Goal: Information Seeking & Learning: Learn about a topic

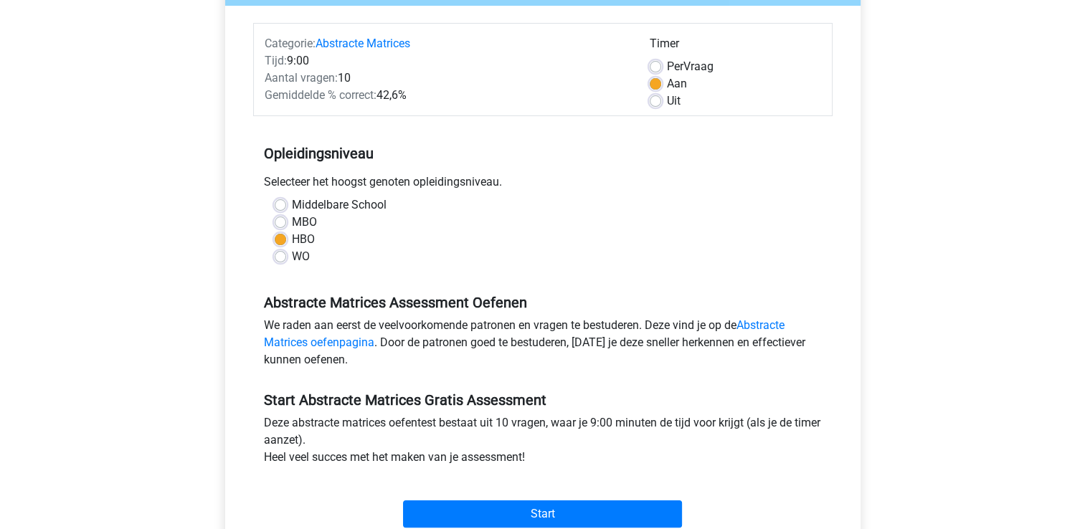
scroll to position [215, 0]
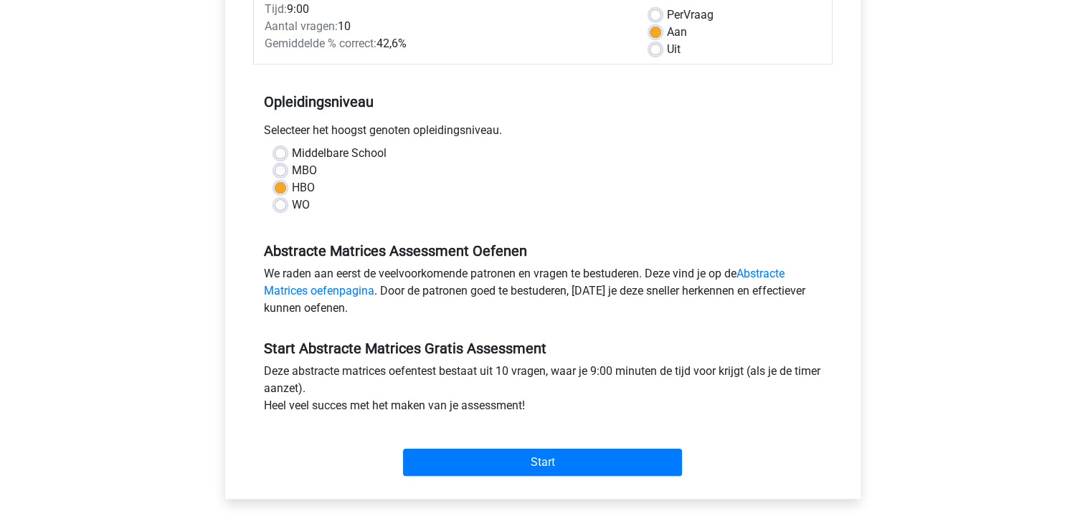
click at [667, 52] on label "Uit" at bounding box center [674, 49] width 14 height 17
click at [657, 52] on input "Uit" at bounding box center [655, 48] width 11 height 14
radio input "true"
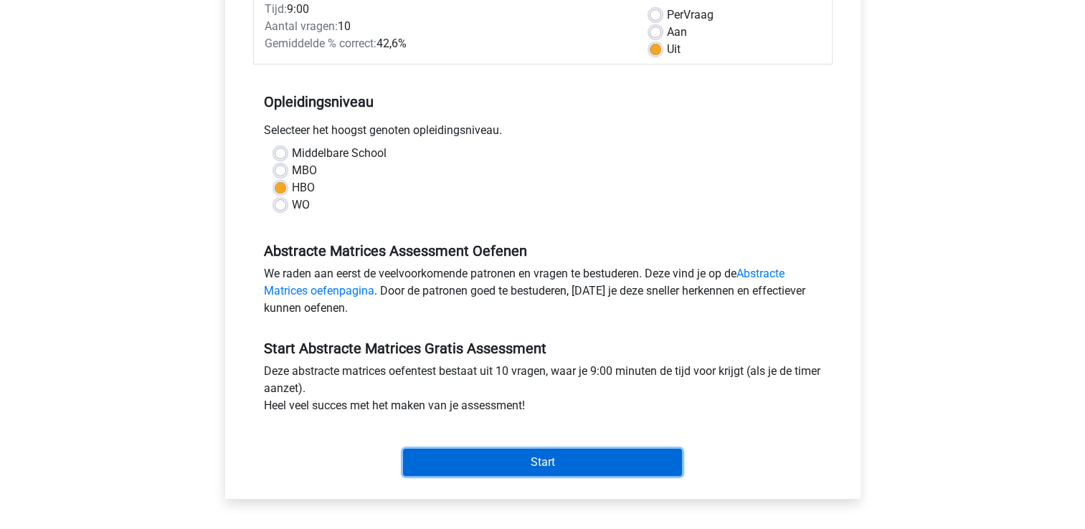
click at [507, 465] on input "Start" at bounding box center [542, 462] width 279 height 27
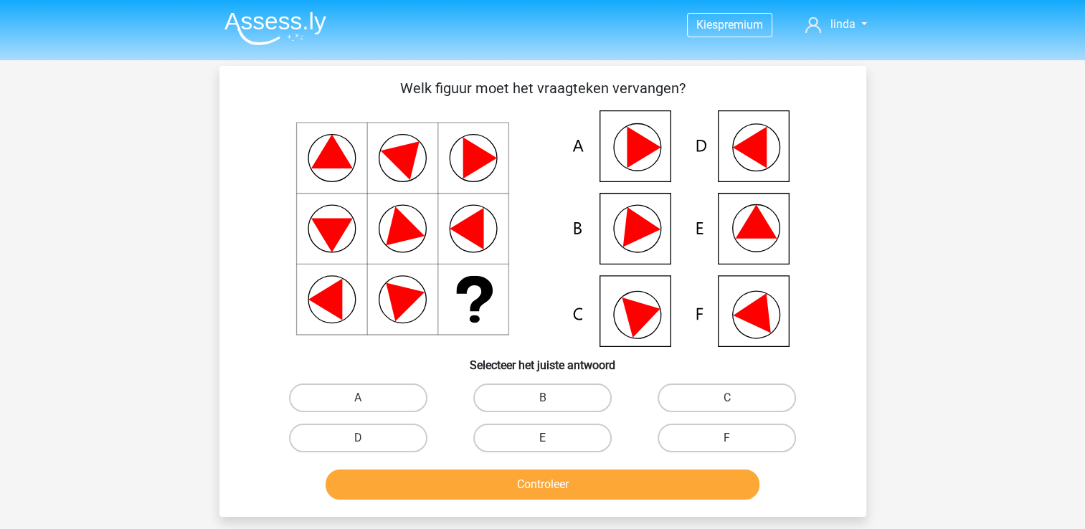
click at [541, 440] on label "E" at bounding box center [542, 438] width 138 height 29
click at [542, 440] on input "E" at bounding box center [546, 442] width 9 height 9
radio input "true"
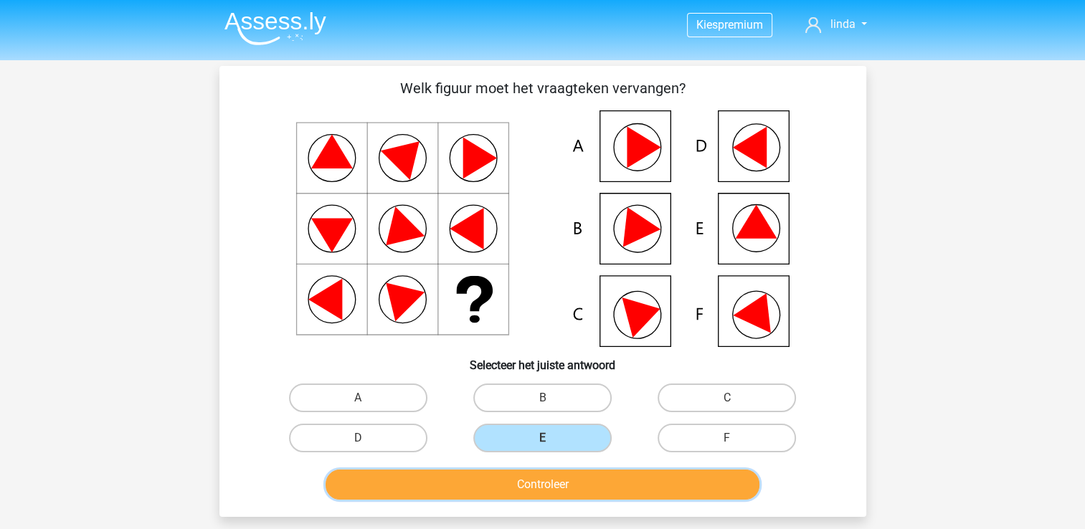
click at [563, 484] on button "Controleer" at bounding box center [543, 485] width 434 height 30
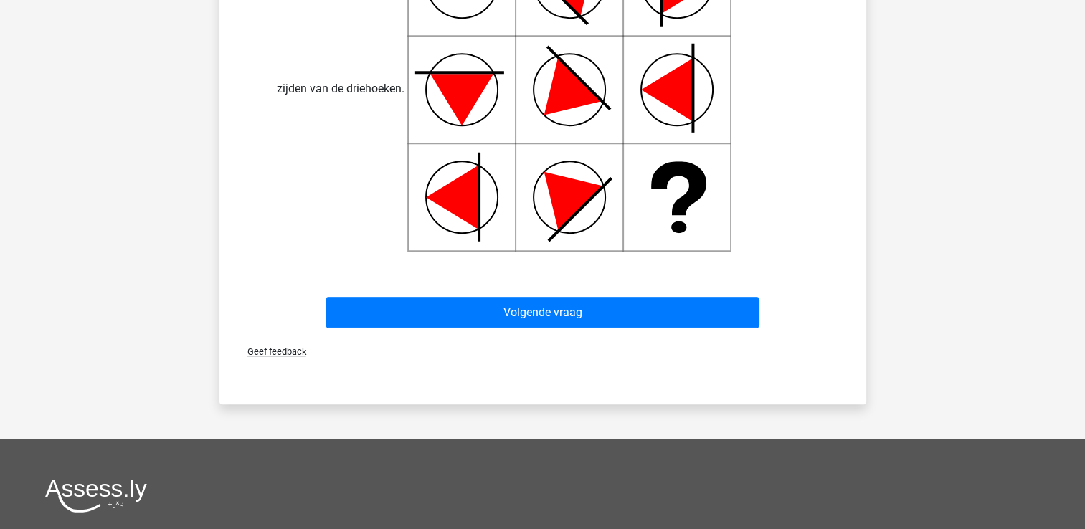
scroll to position [717, 0]
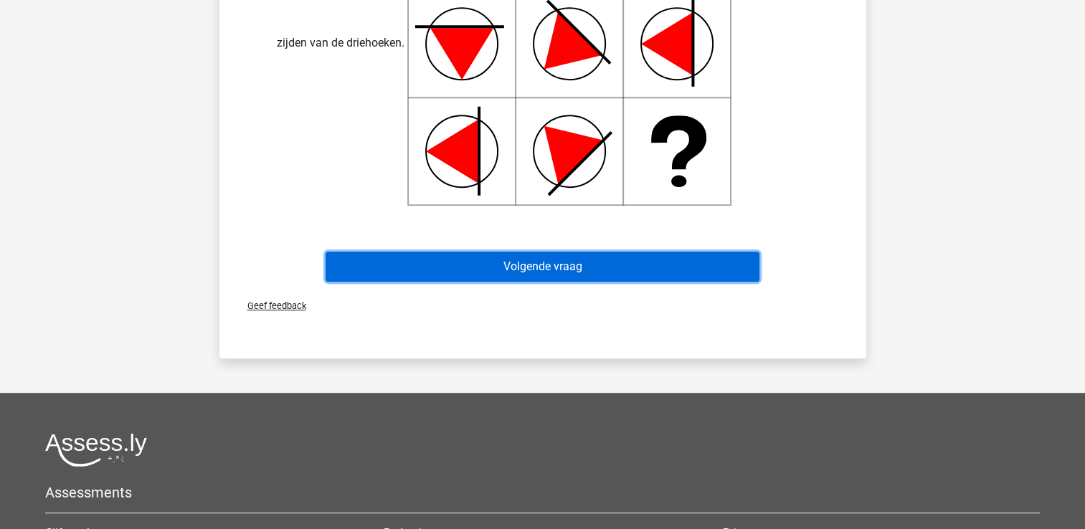
click at [537, 268] on button "Volgende vraag" at bounding box center [543, 267] width 434 height 30
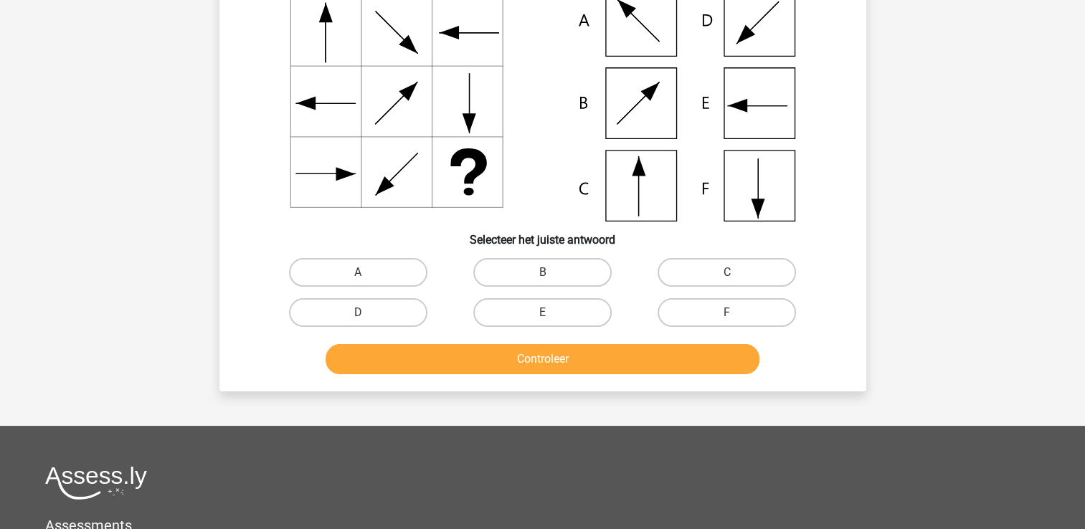
scroll to position [66, 0]
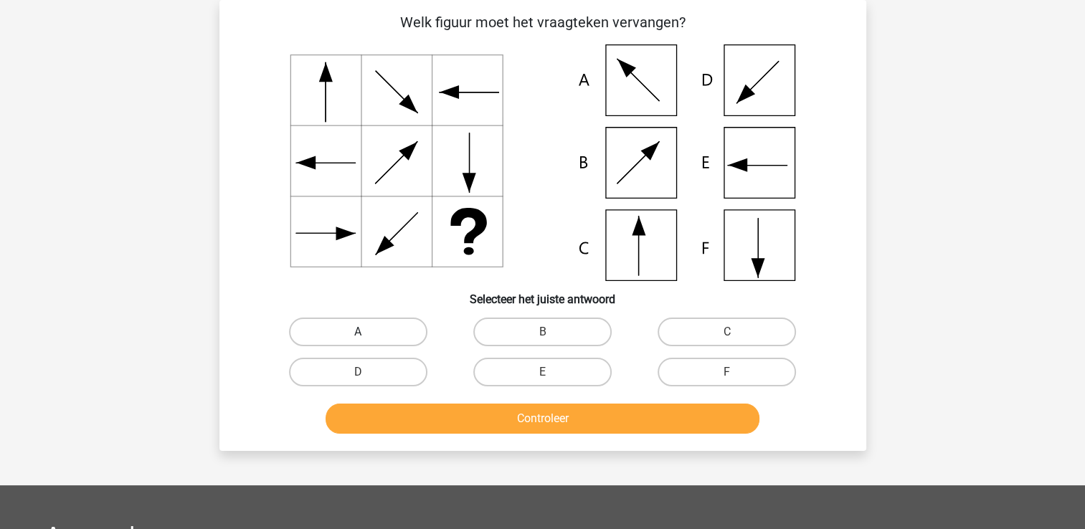
click at [384, 330] on label "A" at bounding box center [358, 332] width 138 height 29
click at [367, 332] on input "A" at bounding box center [362, 336] width 9 height 9
radio input "true"
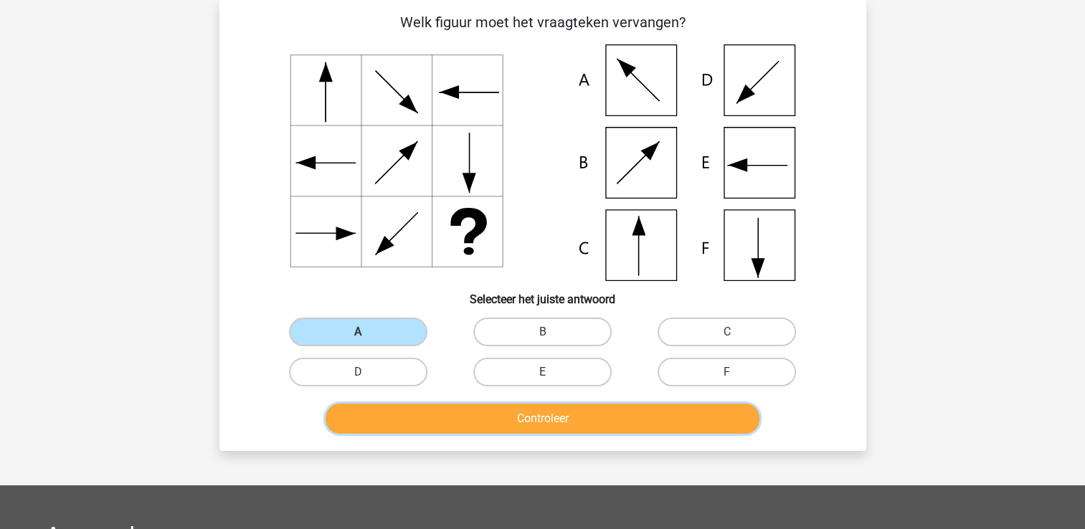
click at [580, 421] on button "Controleer" at bounding box center [543, 419] width 434 height 30
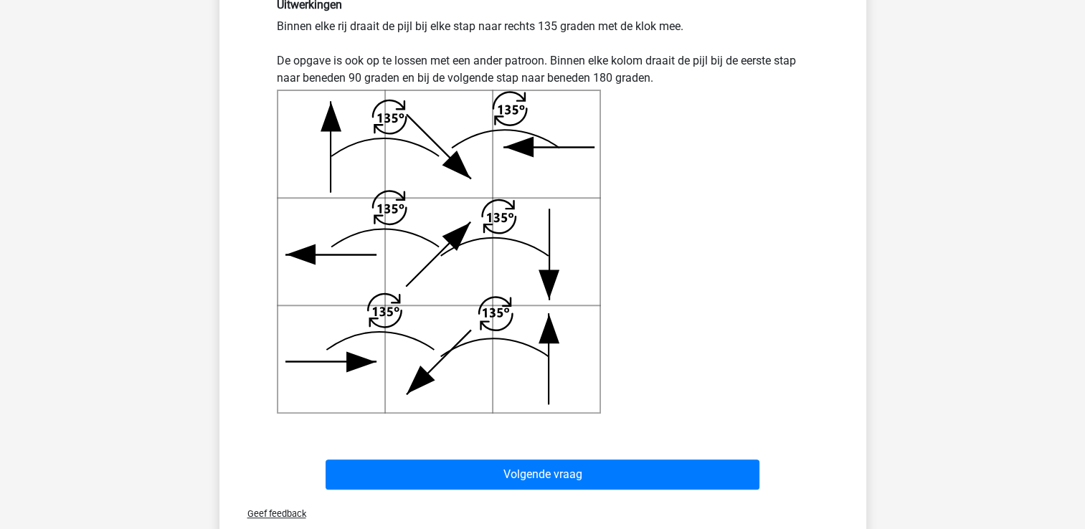
scroll to position [496, 0]
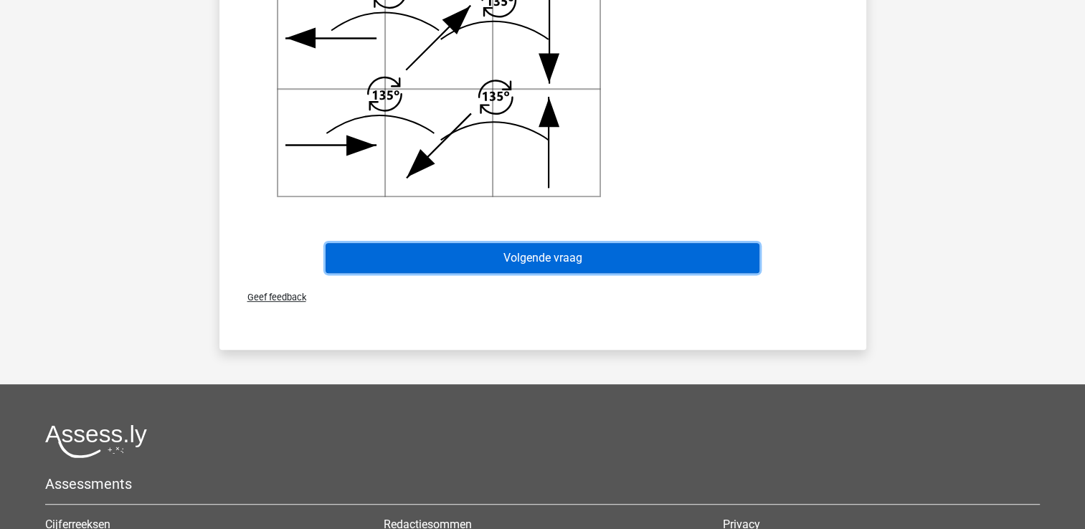
click at [589, 257] on button "Volgende vraag" at bounding box center [543, 258] width 434 height 30
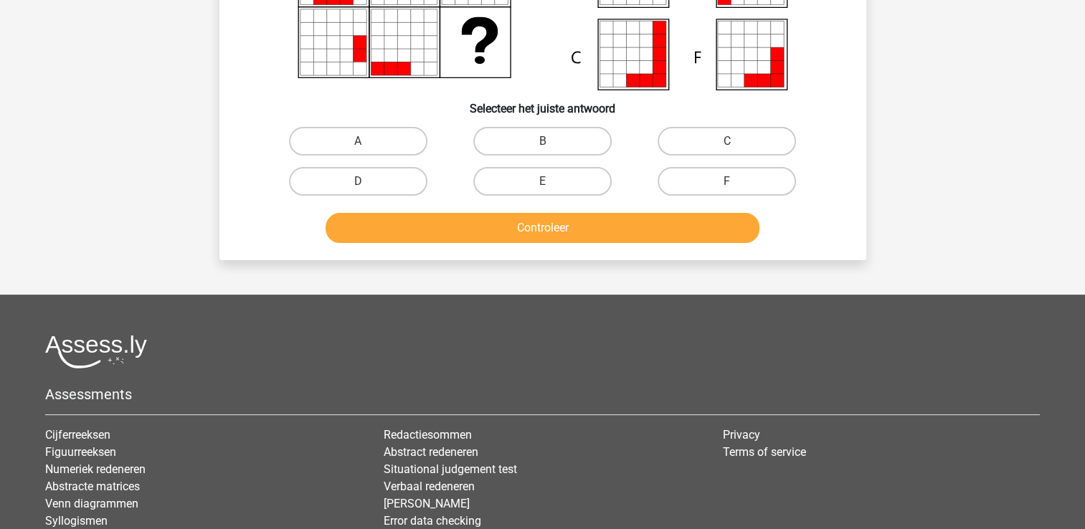
scroll to position [66, 0]
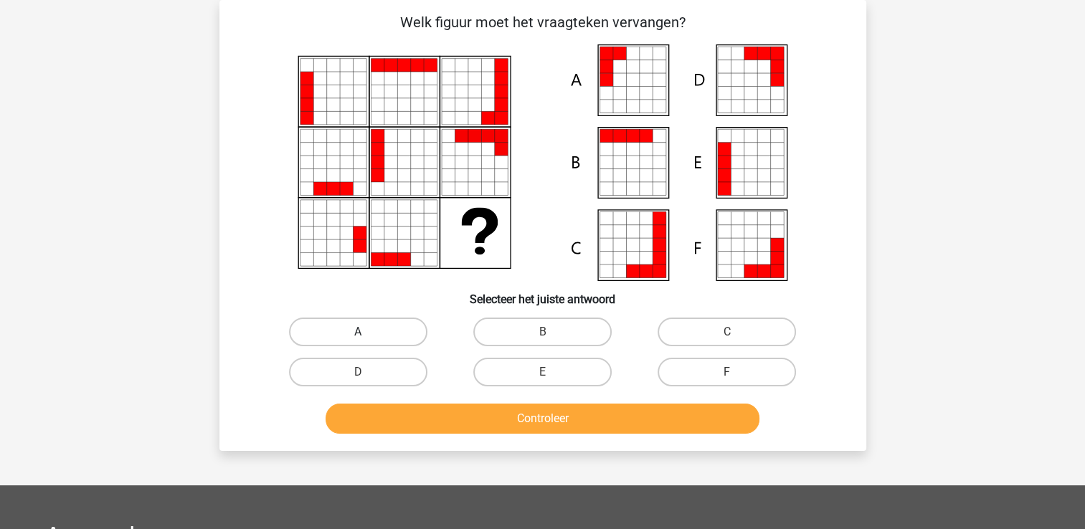
click at [347, 330] on label "A" at bounding box center [358, 332] width 138 height 29
click at [358, 332] on input "A" at bounding box center [362, 336] width 9 height 9
radio input "true"
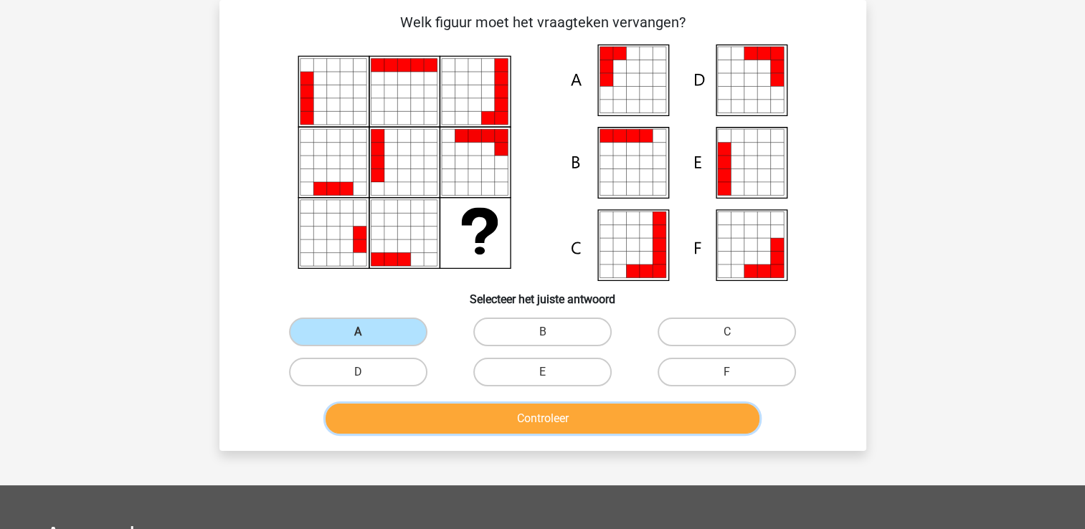
click at [577, 425] on button "Controleer" at bounding box center [543, 419] width 434 height 30
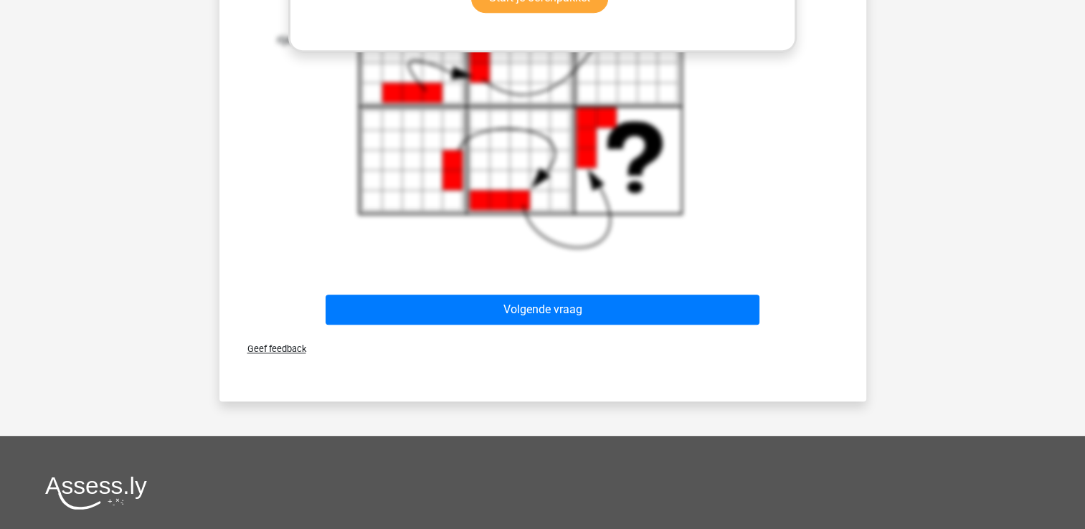
scroll to position [640, 0]
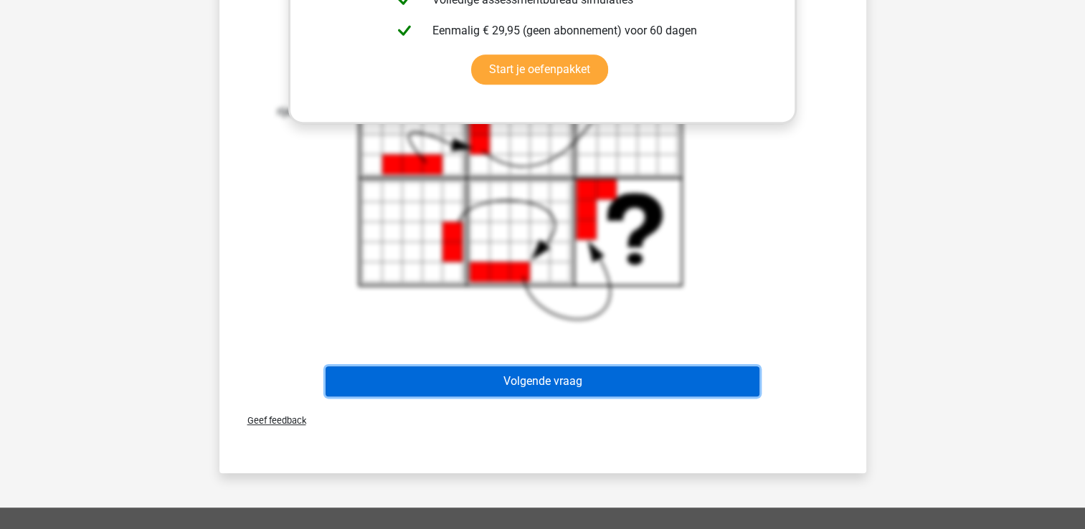
click at [547, 390] on button "Volgende vraag" at bounding box center [543, 382] width 434 height 30
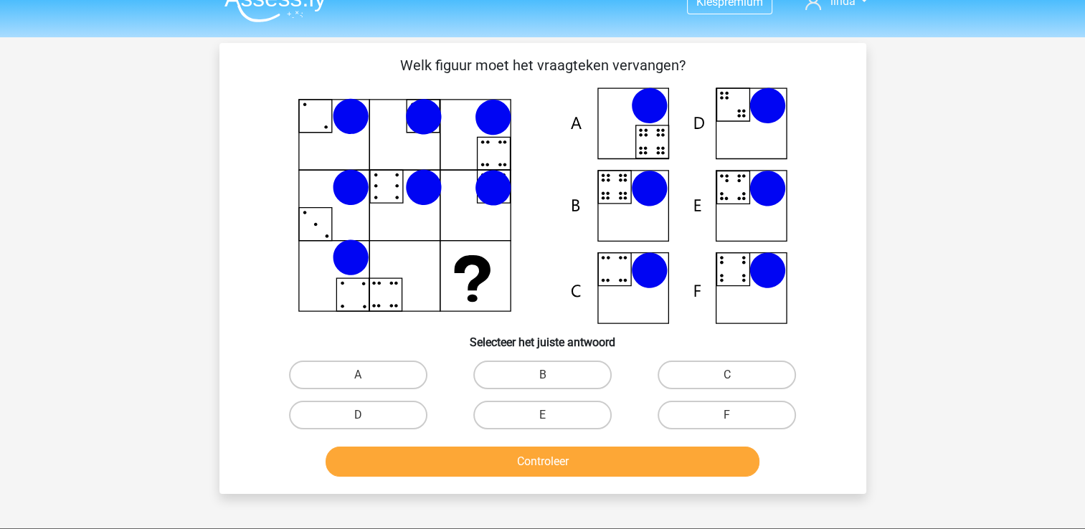
scroll to position [0, 0]
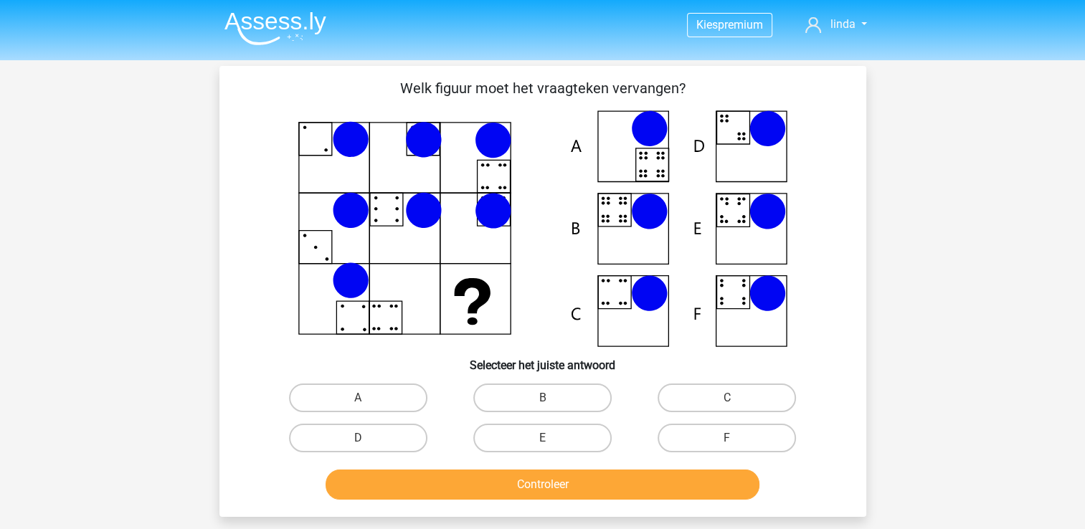
drag, startPoint x: 567, startPoint y: 395, endPoint x: 625, endPoint y: 417, distance: 61.8
click at [567, 394] on label "B" at bounding box center [542, 398] width 138 height 29
click at [552, 398] on input "B" at bounding box center [546, 402] width 9 height 9
radio input "true"
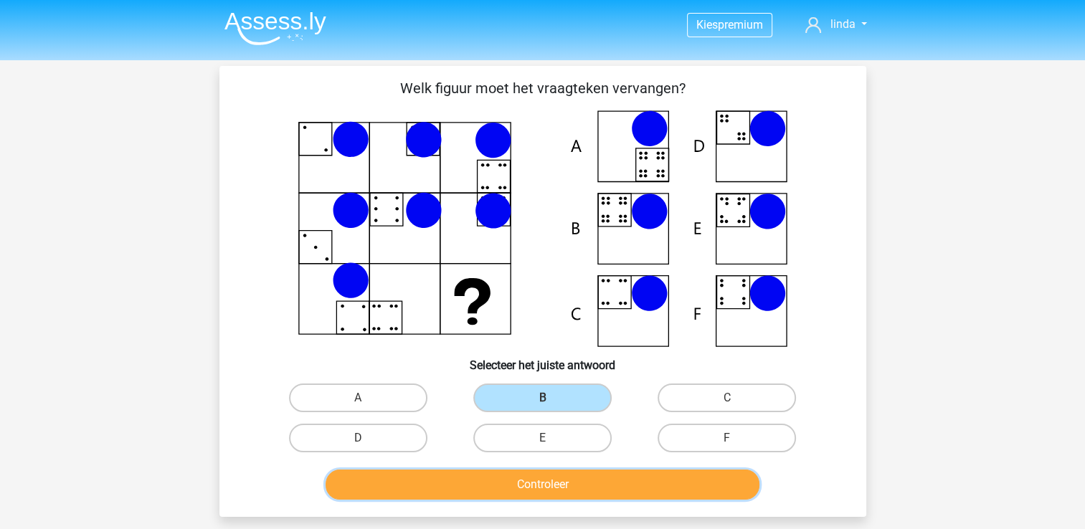
click at [602, 481] on button "Controleer" at bounding box center [543, 485] width 434 height 30
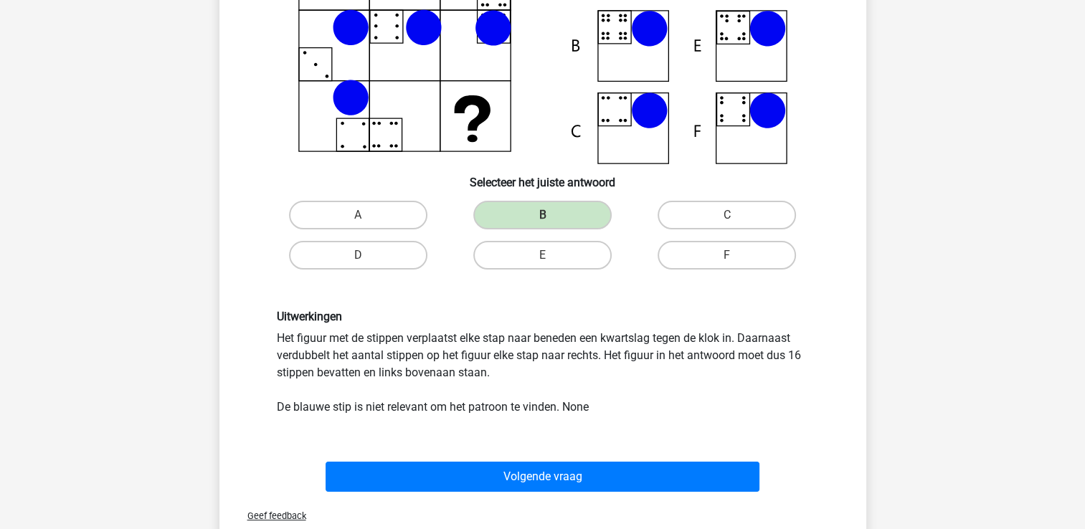
scroll to position [215, 0]
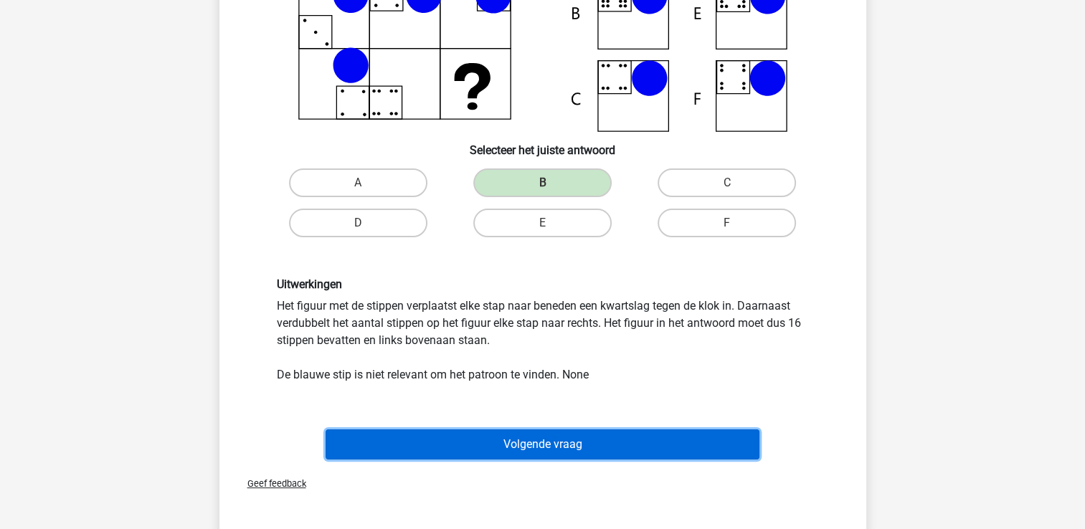
click at [570, 448] on button "Volgende vraag" at bounding box center [543, 445] width 434 height 30
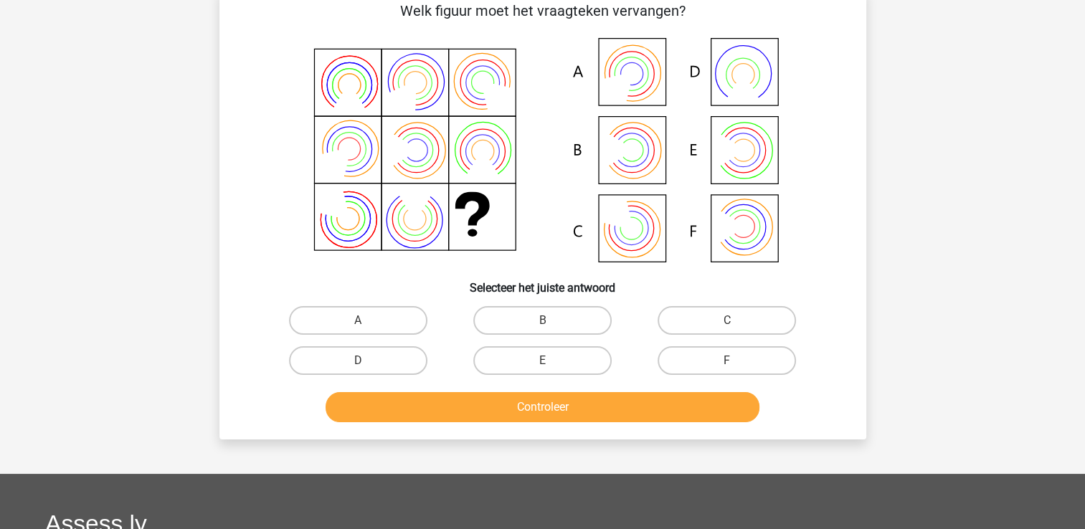
scroll to position [66, 0]
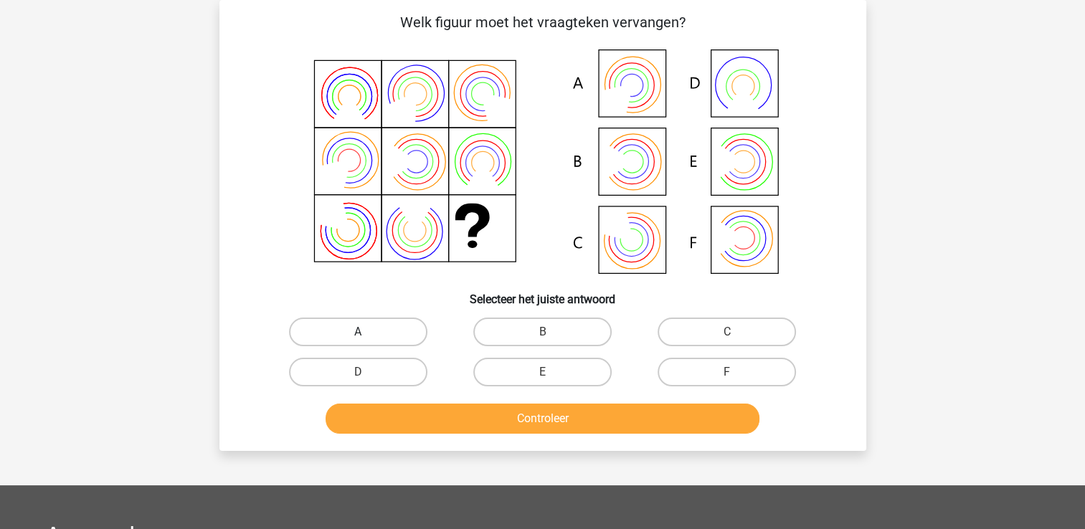
click at [347, 332] on label "A" at bounding box center [358, 332] width 138 height 29
click at [358, 332] on input "A" at bounding box center [362, 336] width 9 height 9
radio input "true"
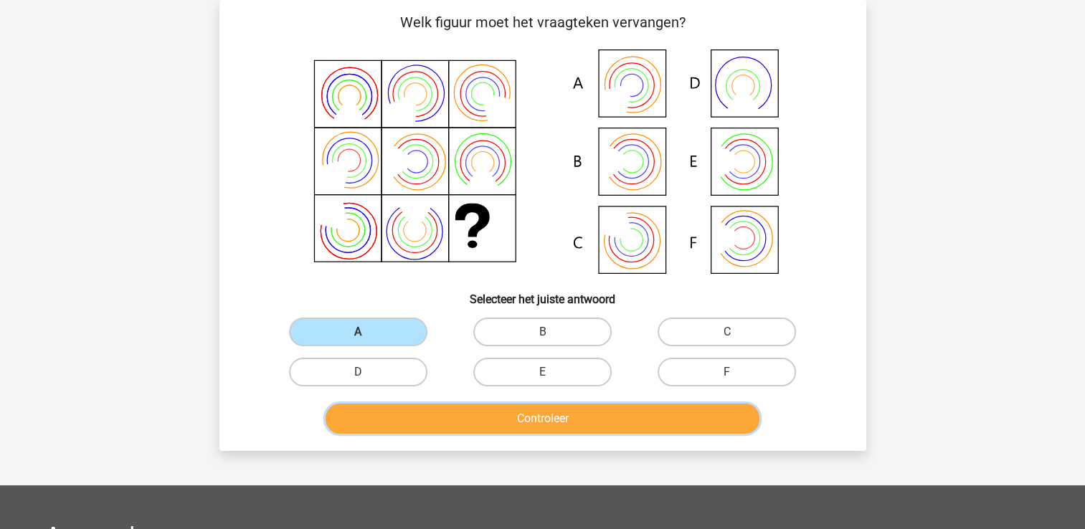
click at [537, 420] on button "Controleer" at bounding box center [543, 419] width 434 height 30
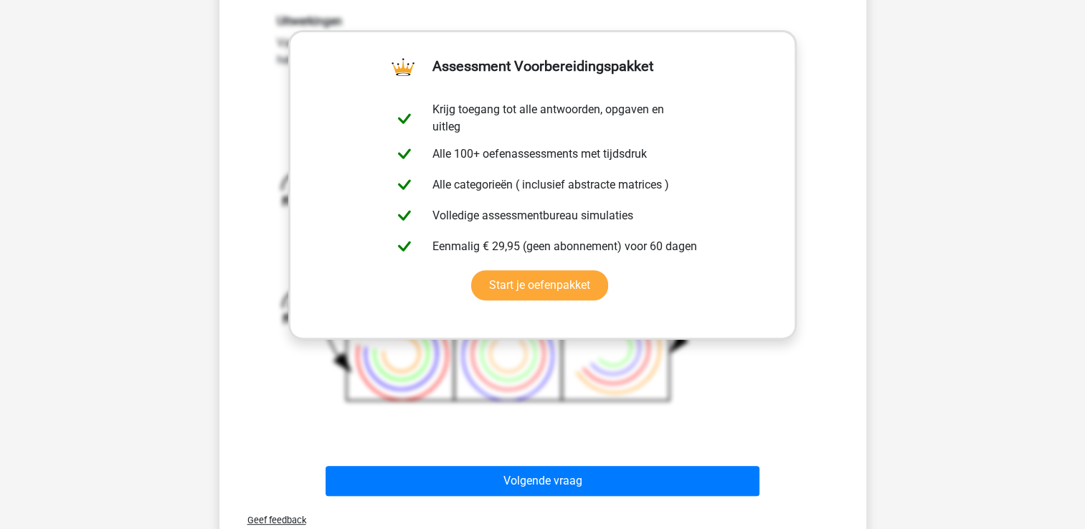
scroll to position [496, 0]
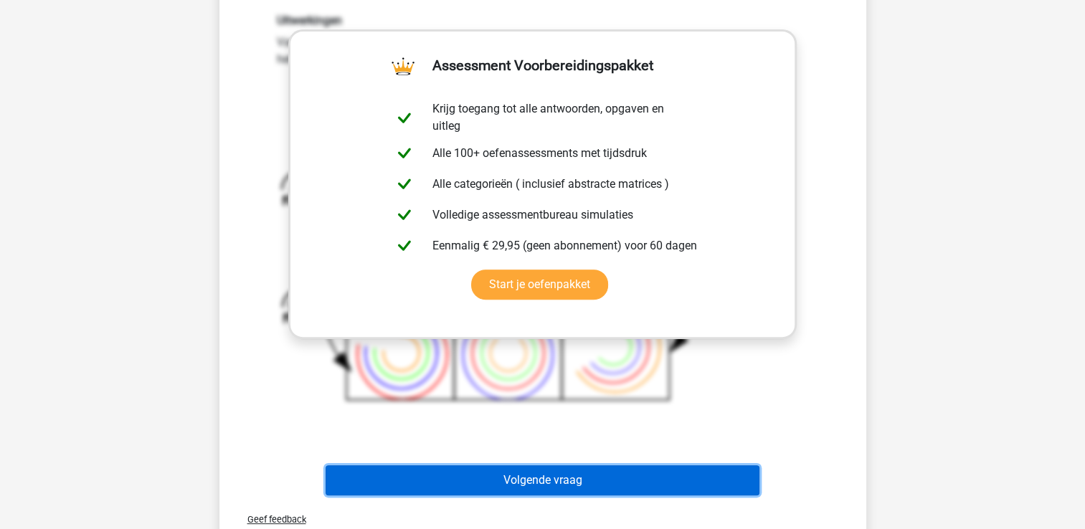
click at [539, 476] on button "Volgende vraag" at bounding box center [543, 481] width 434 height 30
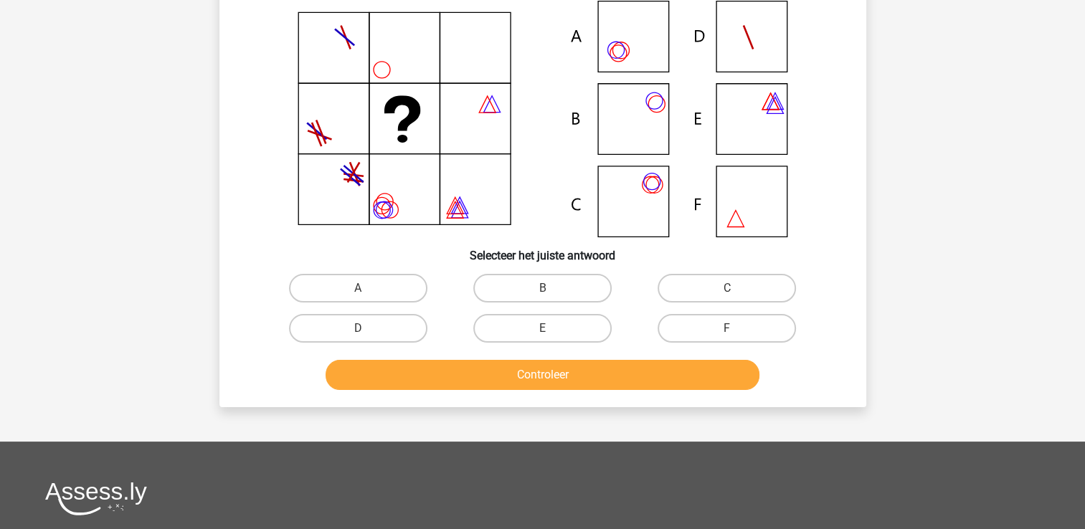
scroll to position [66, 0]
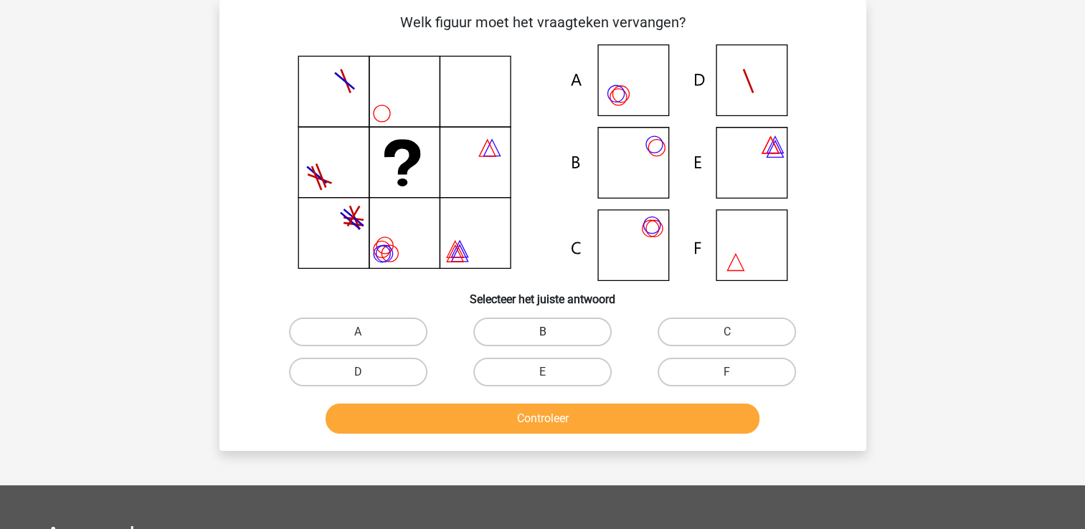
click at [532, 333] on label "B" at bounding box center [542, 332] width 138 height 29
click at [542, 333] on input "B" at bounding box center [546, 336] width 9 height 9
radio input "true"
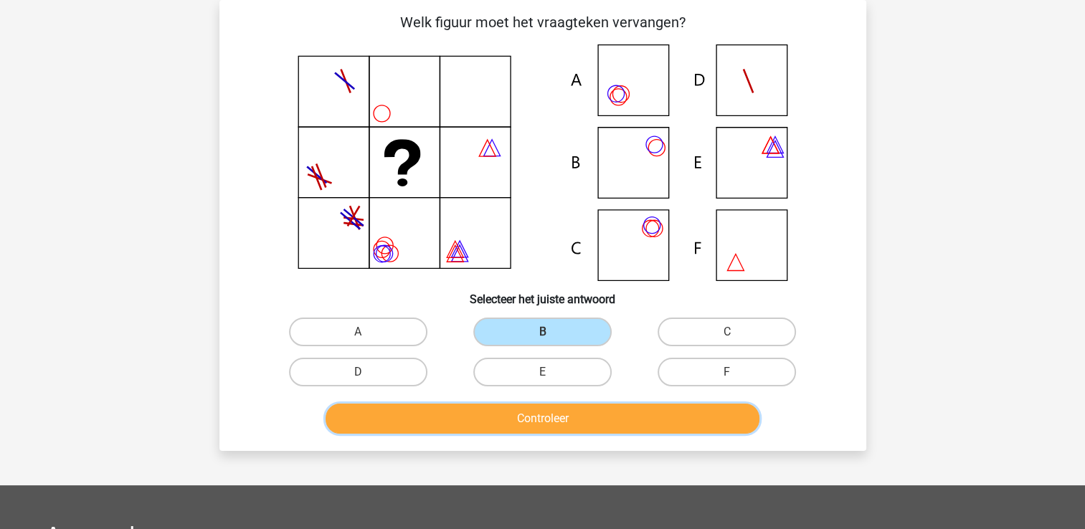
click at [564, 416] on button "Controleer" at bounding box center [543, 419] width 434 height 30
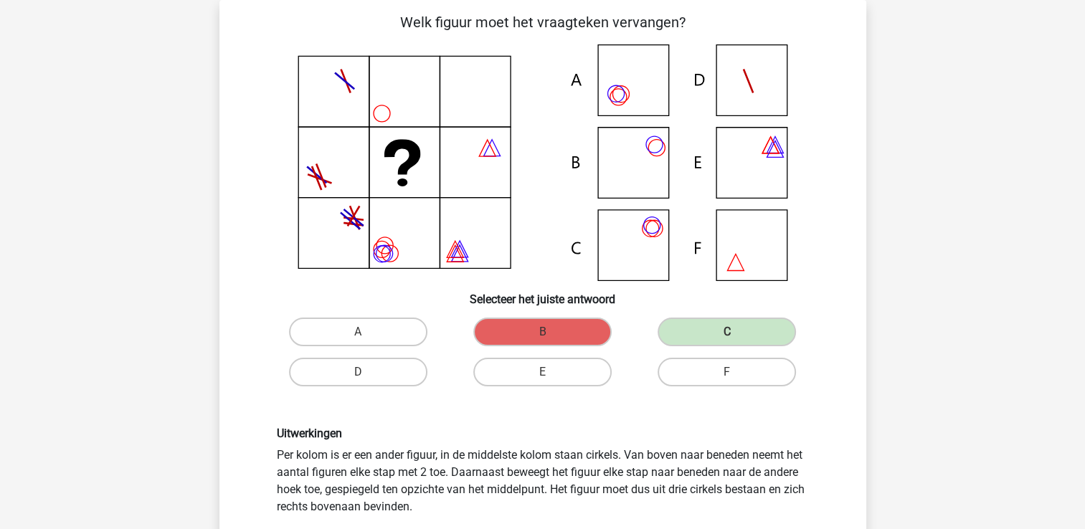
scroll to position [138, 0]
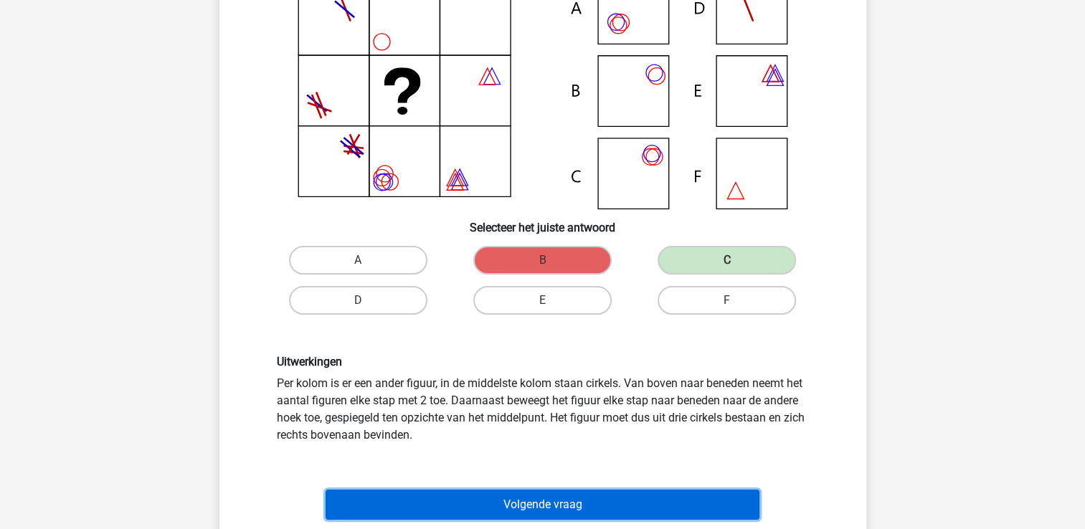
click at [570, 504] on button "Volgende vraag" at bounding box center [543, 505] width 434 height 30
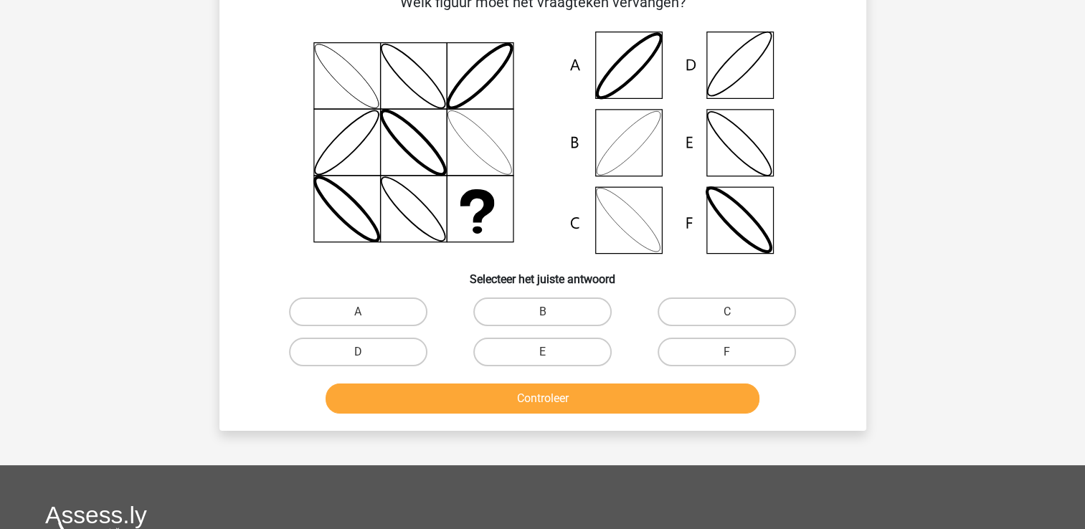
scroll to position [66, 0]
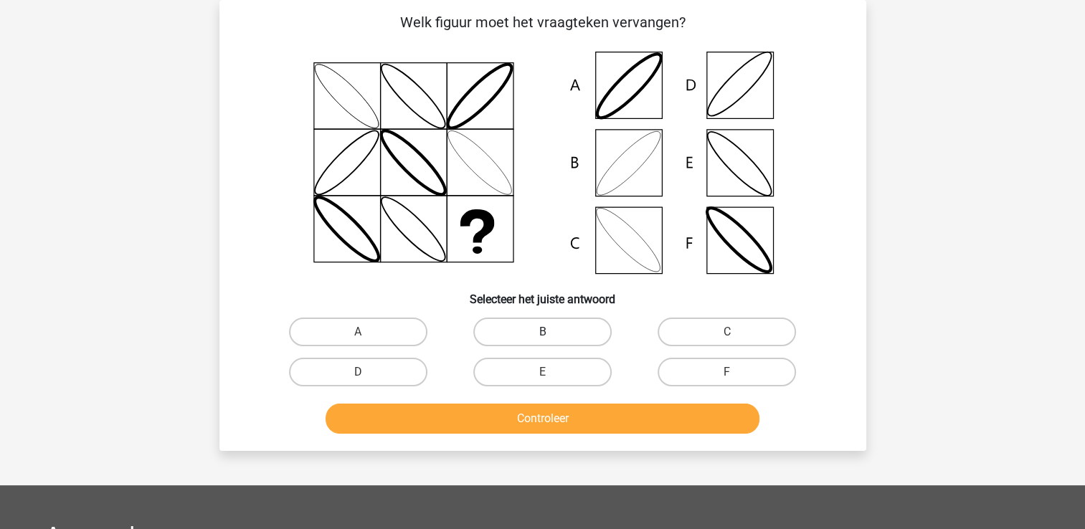
click at [529, 333] on label "B" at bounding box center [542, 332] width 138 height 29
click at [542, 333] on input "B" at bounding box center [546, 336] width 9 height 9
radio input "true"
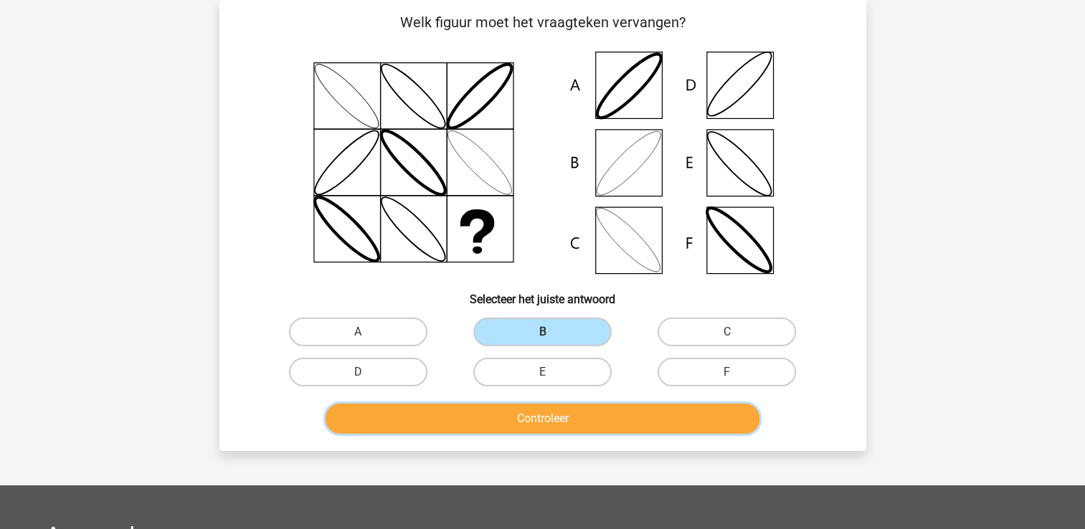
click at [549, 414] on button "Controleer" at bounding box center [543, 419] width 434 height 30
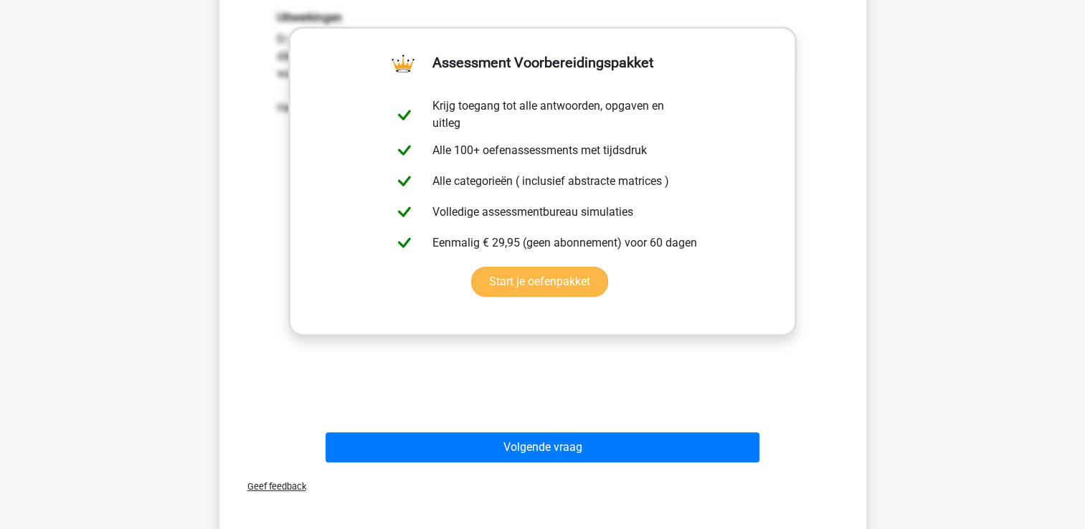
scroll to position [640, 0]
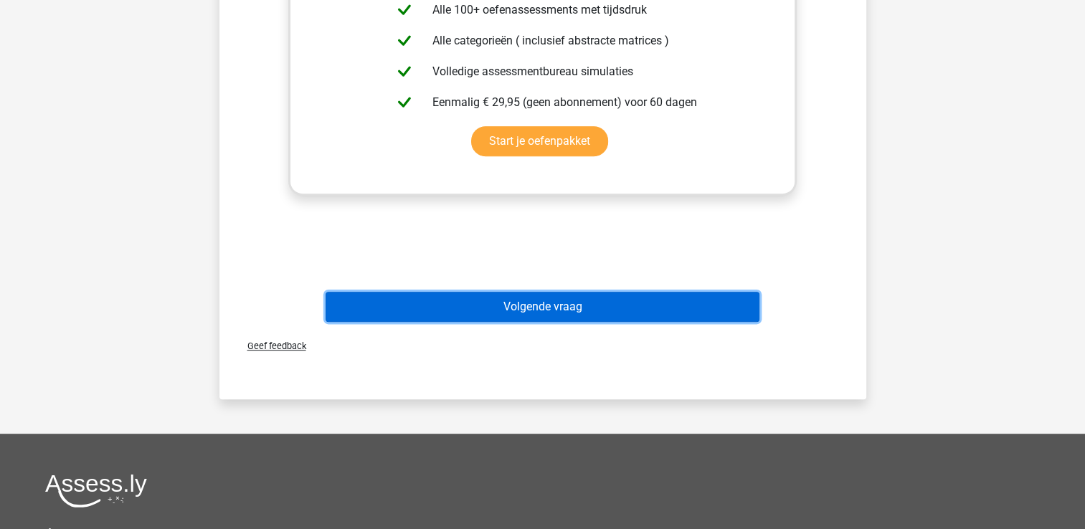
click at [591, 308] on button "Volgende vraag" at bounding box center [543, 307] width 434 height 30
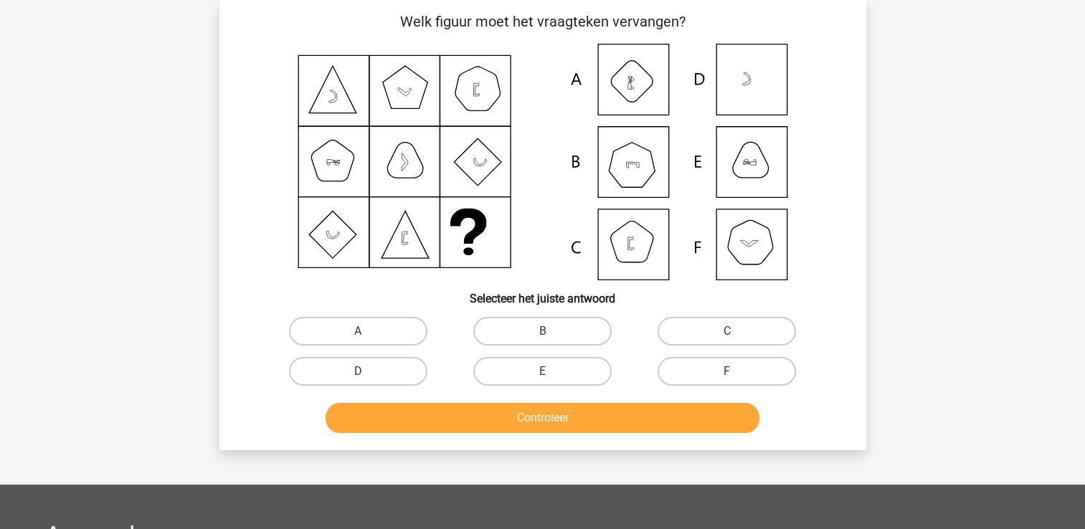
scroll to position [66, 0]
click at [572, 337] on label "B" at bounding box center [542, 332] width 138 height 29
click at [552, 337] on input "B" at bounding box center [546, 336] width 9 height 9
radio input "true"
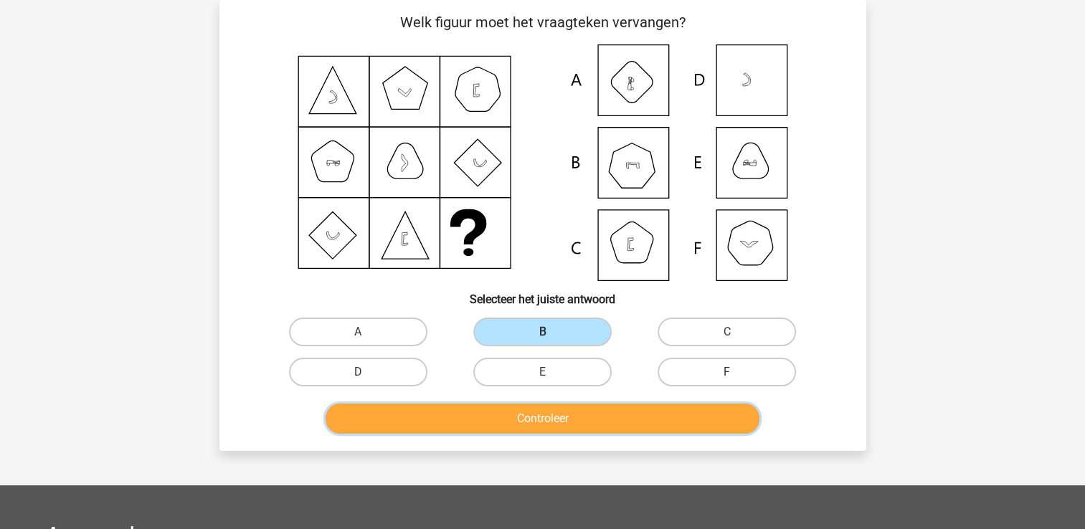
click at [554, 420] on button "Controleer" at bounding box center [543, 419] width 434 height 30
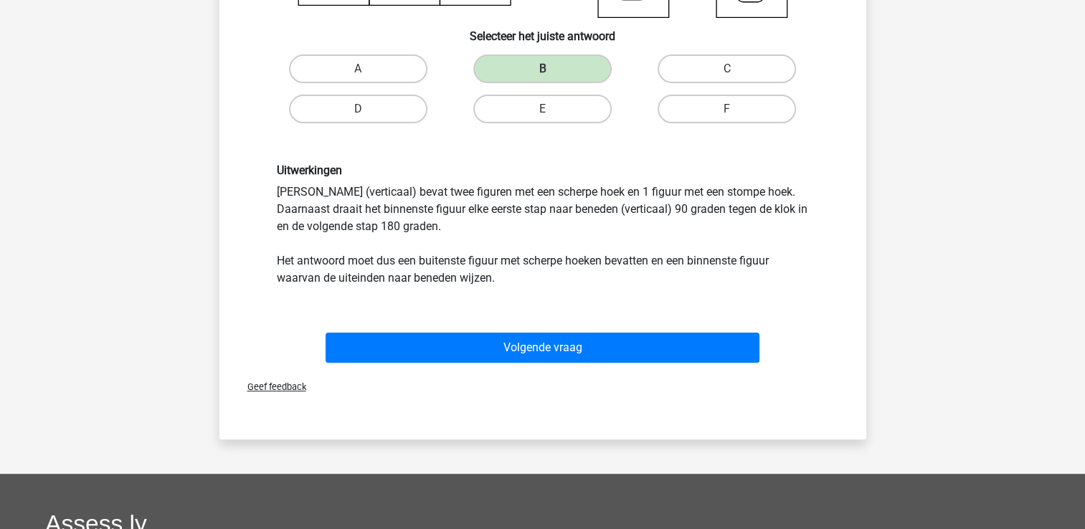
scroll to position [353, 0]
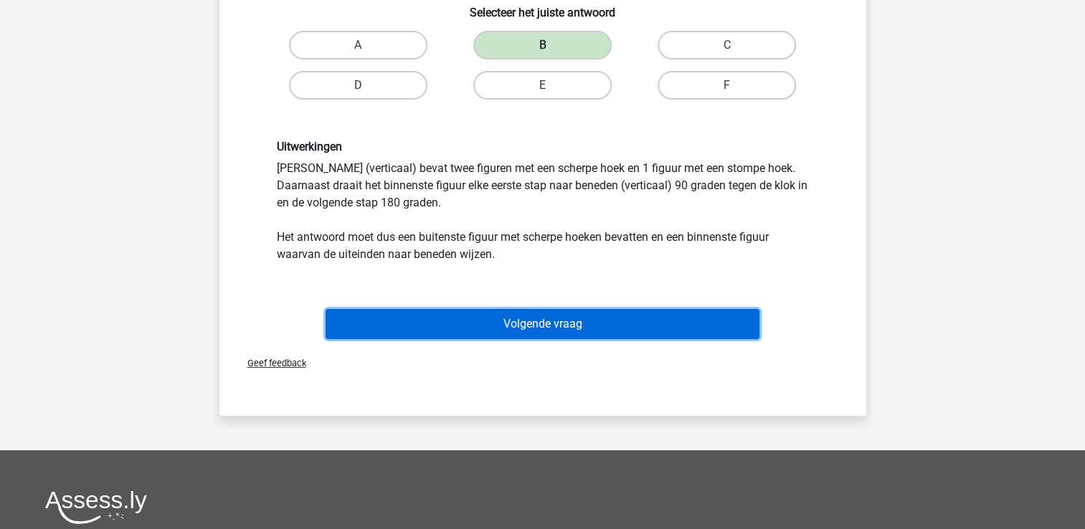
click at [554, 326] on button "Volgende vraag" at bounding box center [543, 324] width 434 height 30
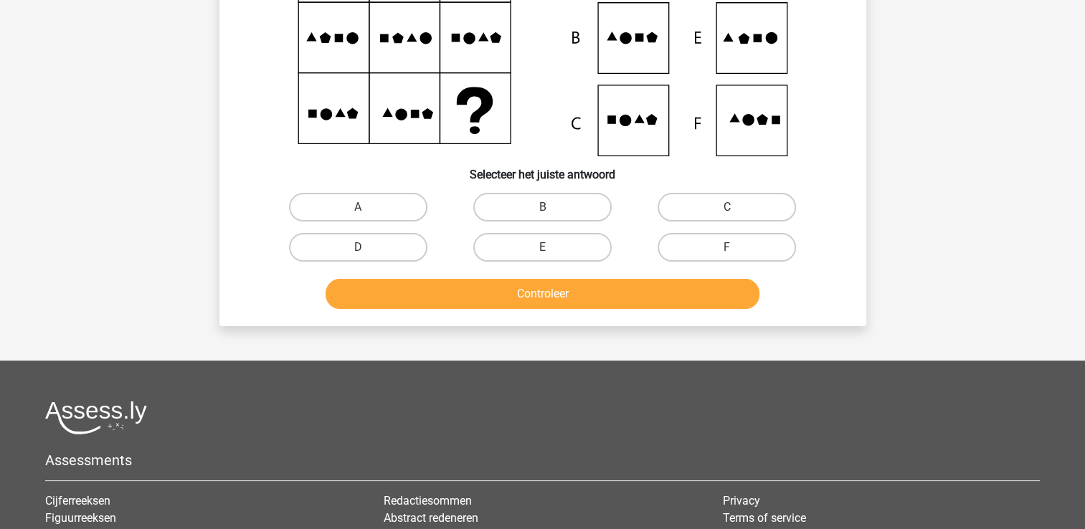
scroll to position [66, 0]
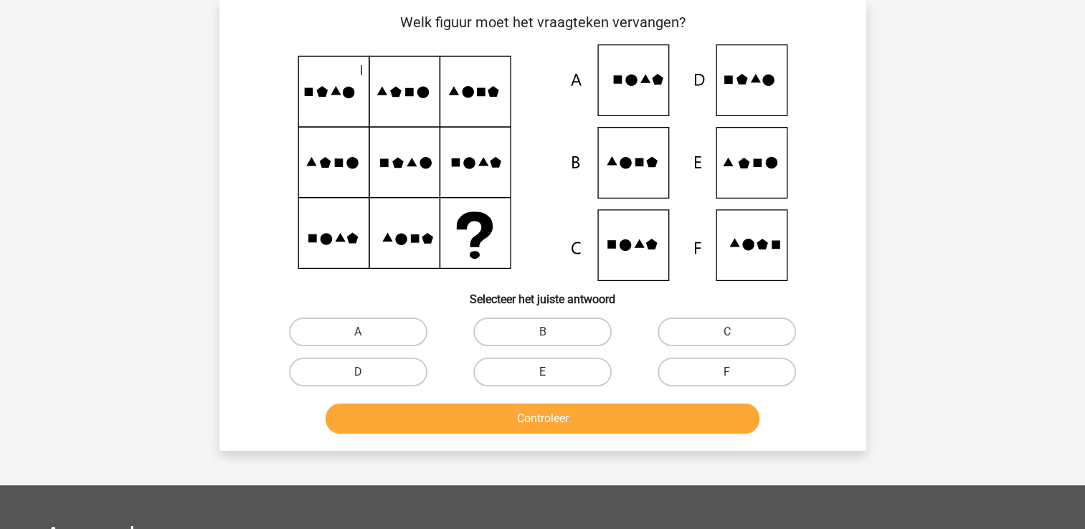
click at [557, 374] on label "E" at bounding box center [542, 372] width 138 height 29
click at [552, 374] on input "E" at bounding box center [546, 376] width 9 height 9
radio input "true"
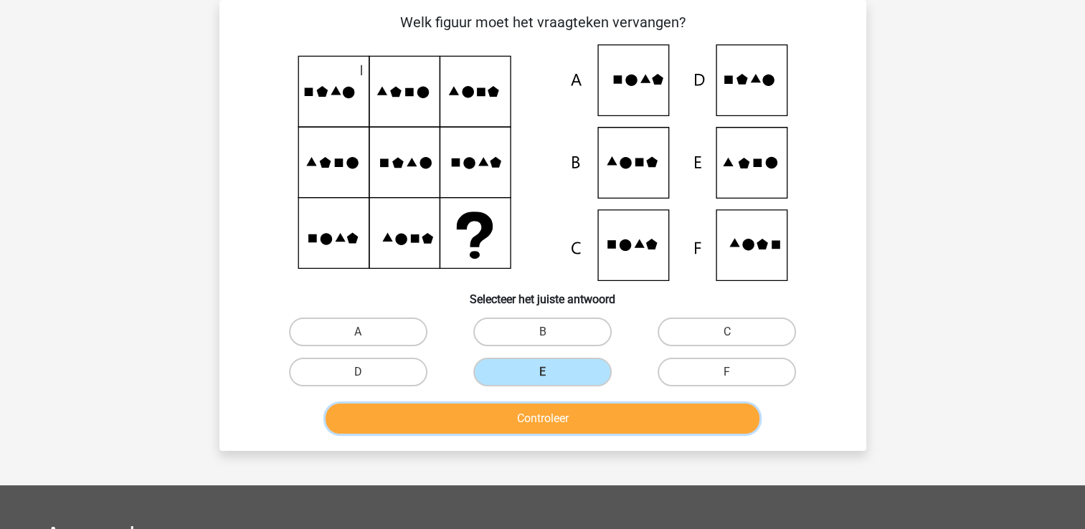
click at [564, 420] on button "Controleer" at bounding box center [543, 419] width 434 height 30
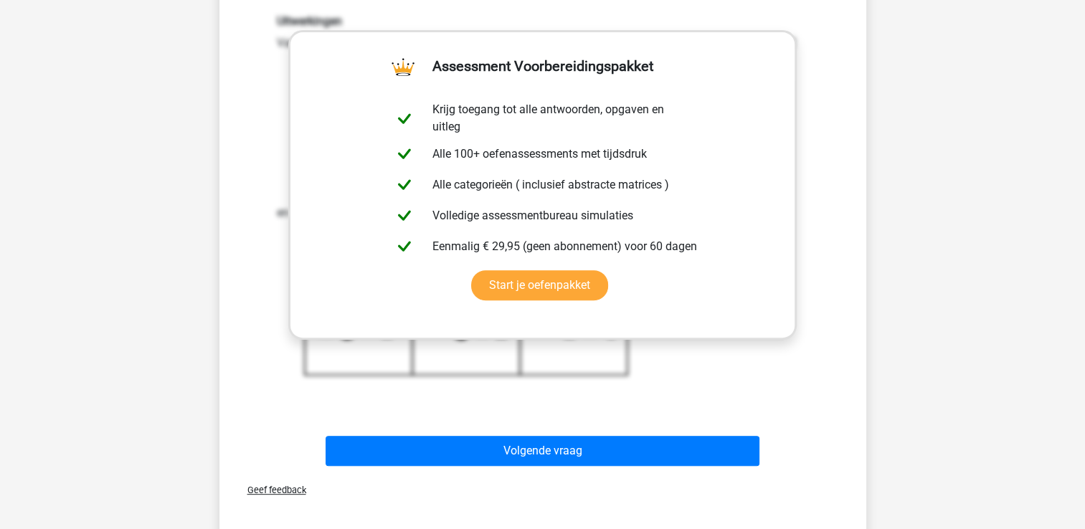
scroll to position [496, 0]
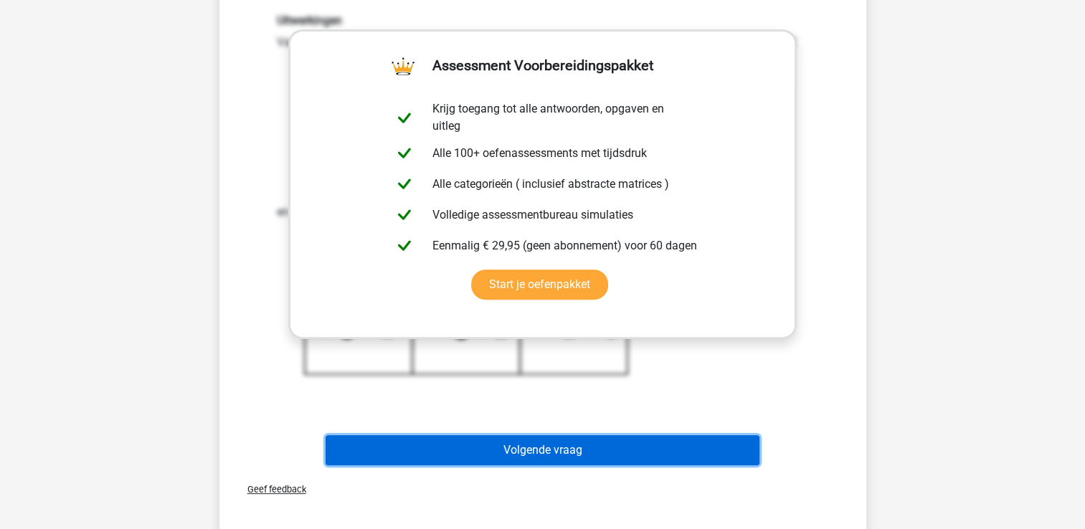
click at [554, 450] on button "Volgende vraag" at bounding box center [543, 450] width 434 height 30
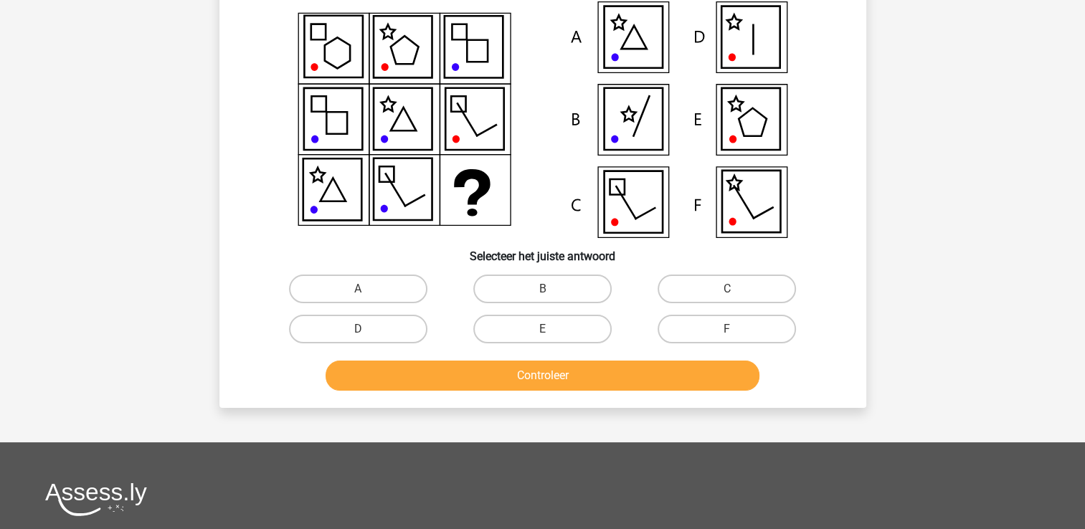
scroll to position [66, 0]
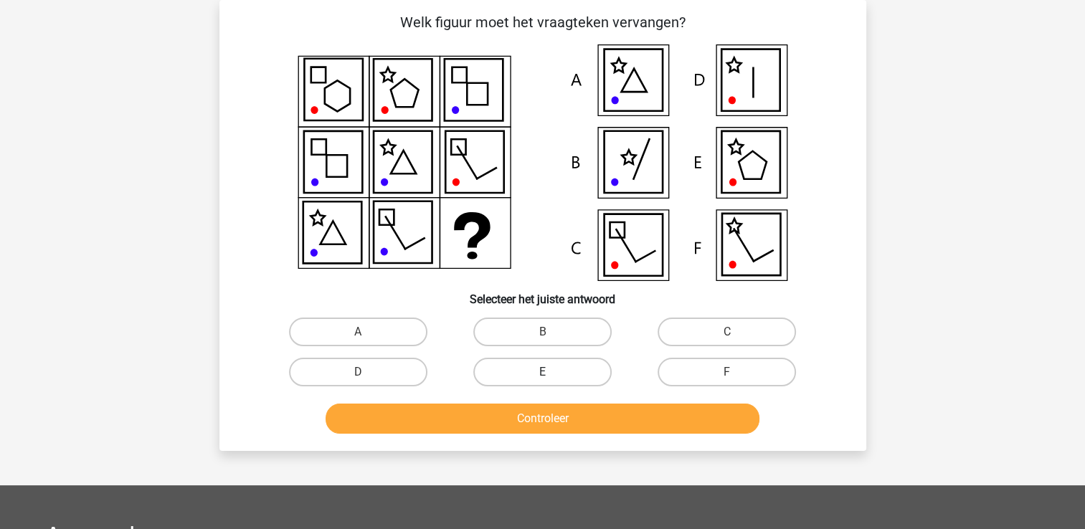
click at [531, 374] on label "E" at bounding box center [542, 372] width 138 height 29
click at [542, 374] on input "E" at bounding box center [546, 376] width 9 height 9
radio input "true"
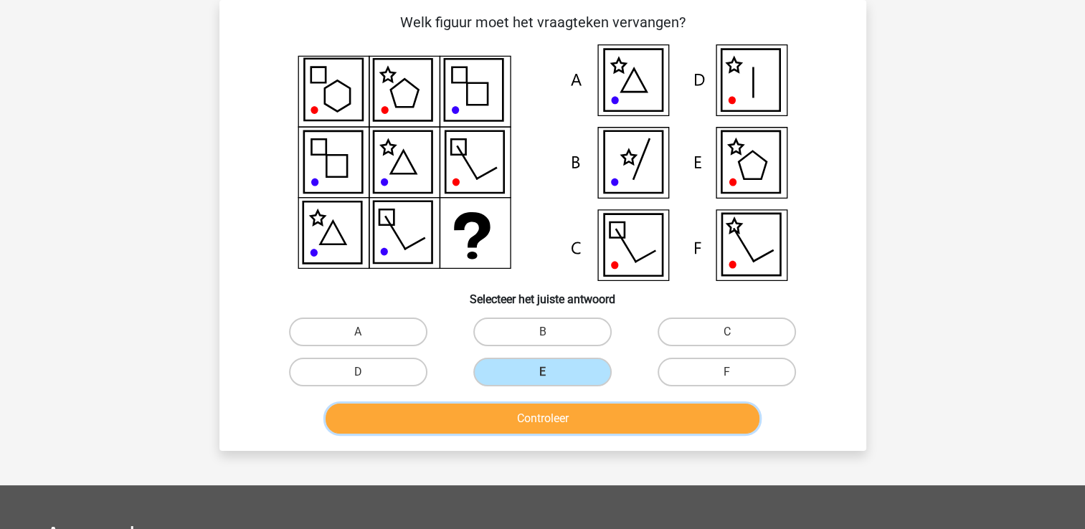
click at [574, 419] on button "Controleer" at bounding box center [543, 419] width 434 height 30
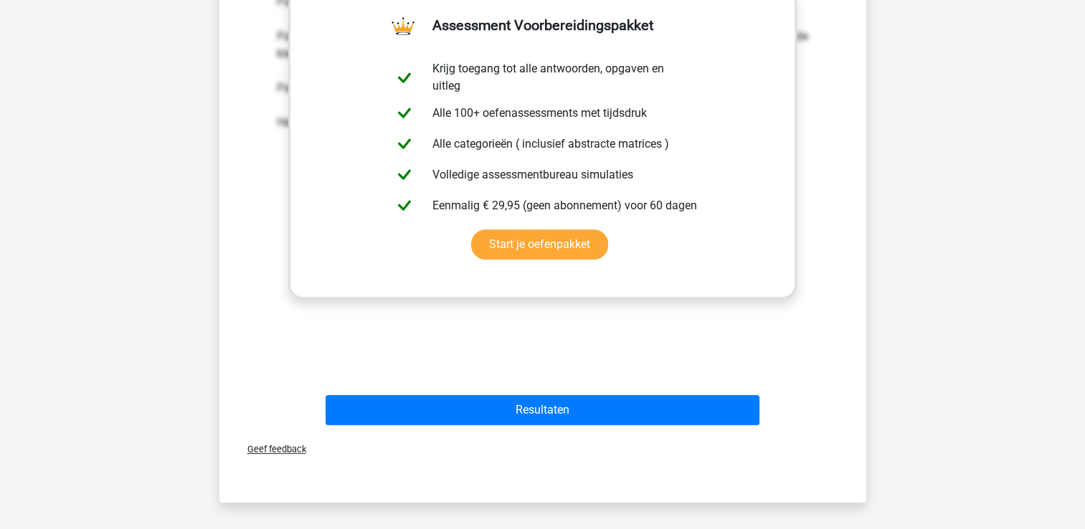
scroll to position [568, 0]
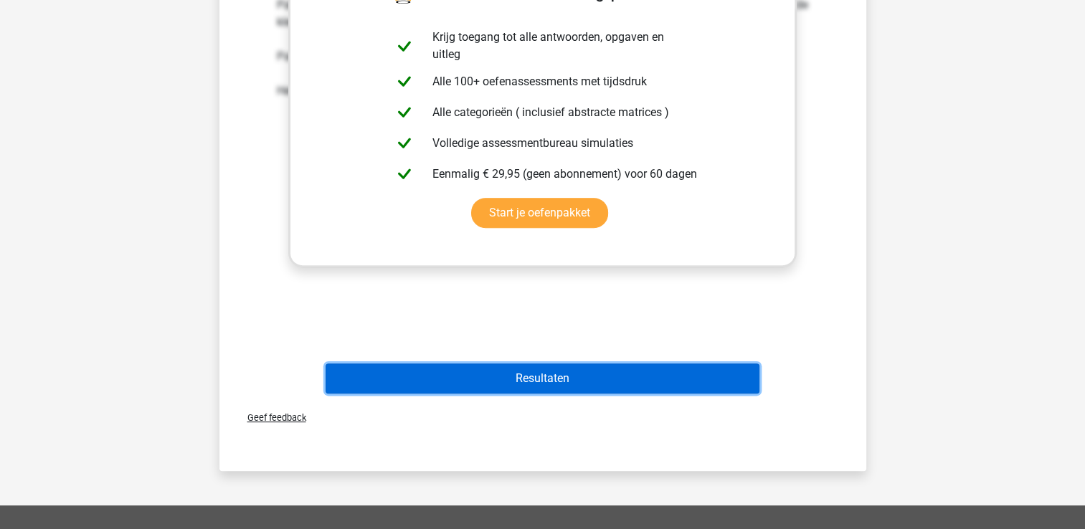
click at [545, 383] on button "Resultaten" at bounding box center [543, 379] width 434 height 30
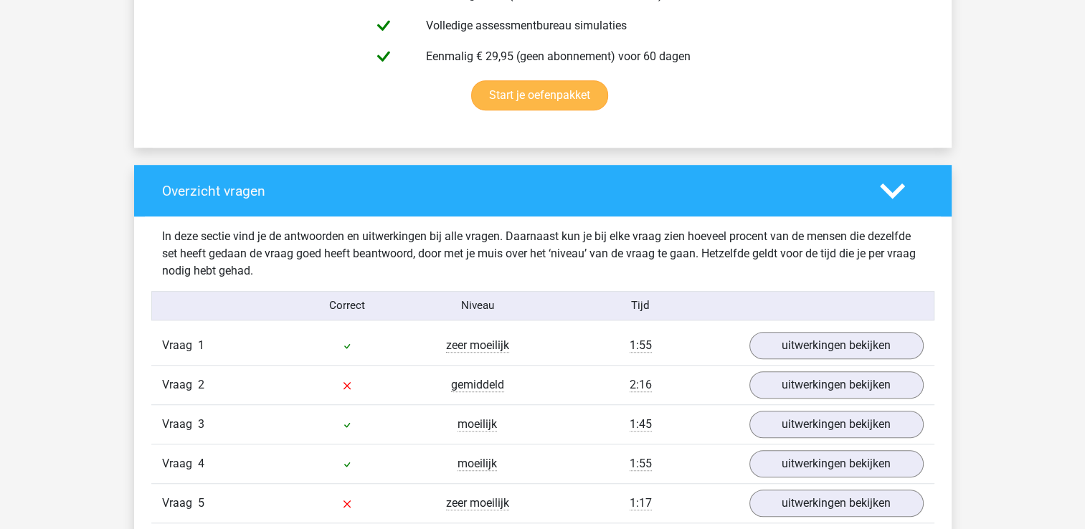
scroll to position [933, 0]
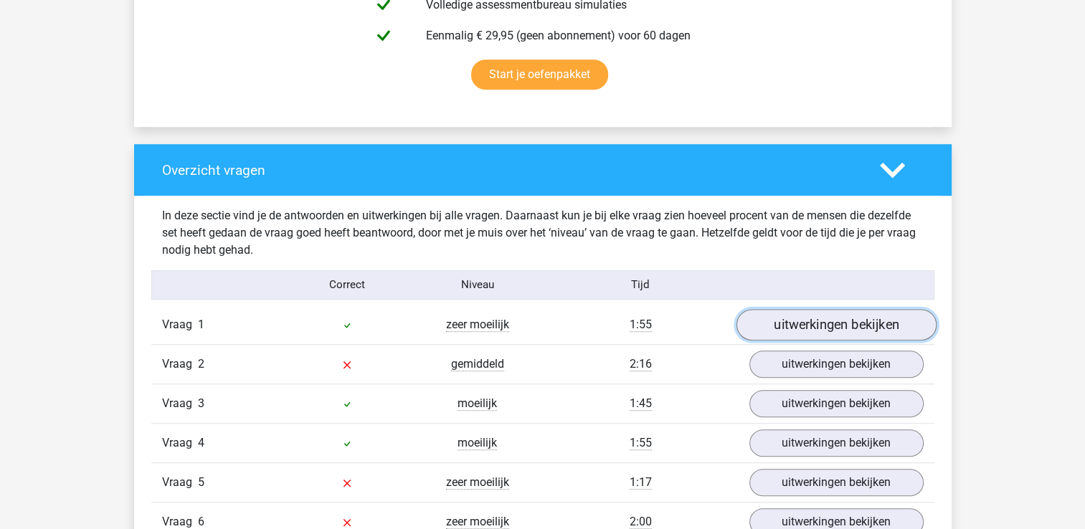
click at [789, 324] on link "uitwerkingen bekijken" at bounding box center [836, 325] width 200 height 32
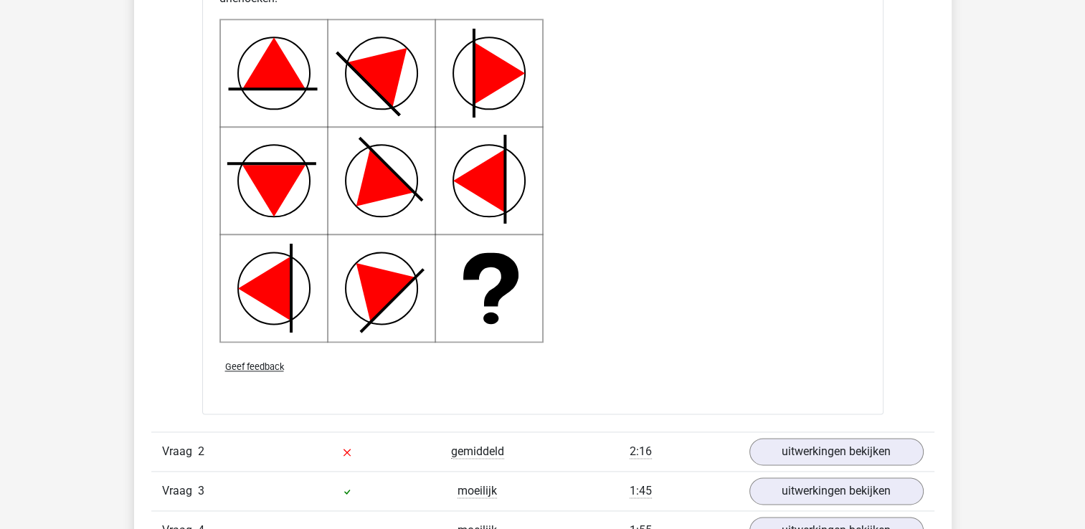
scroll to position [2152, 0]
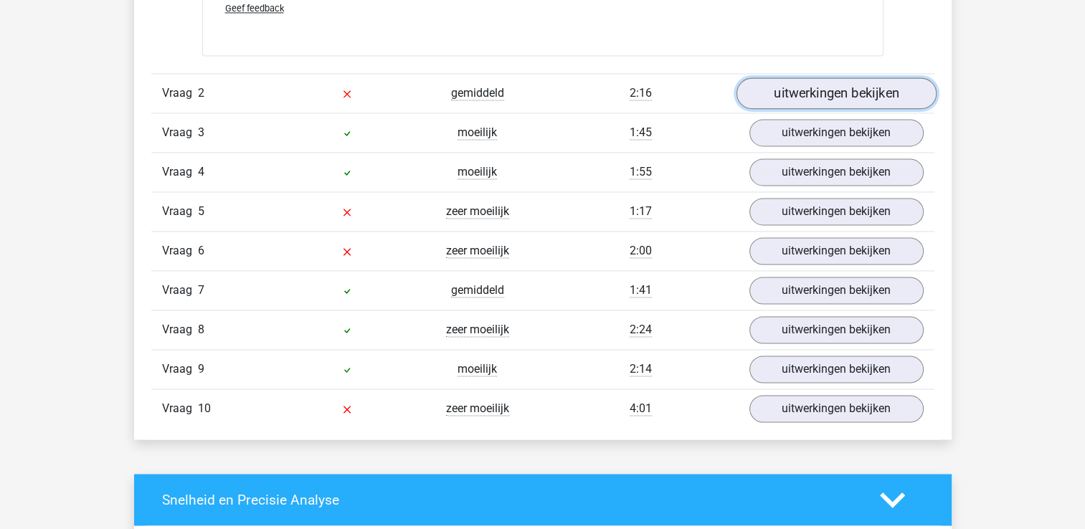
click at [839, 90] on link "uitwerkingen bekijken" at bounding box center [836, 93] width 200 height 32
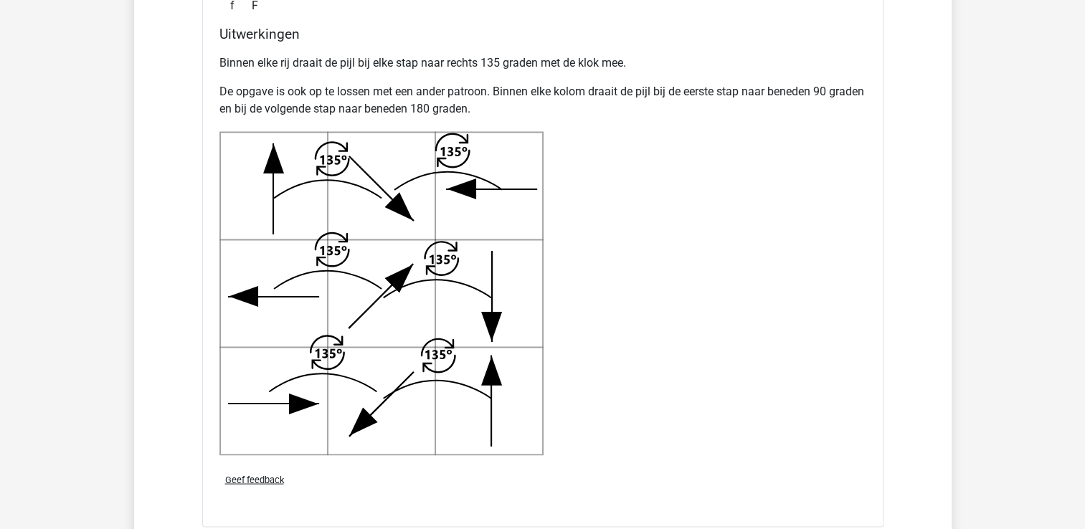
scroll to position [3013, 0]
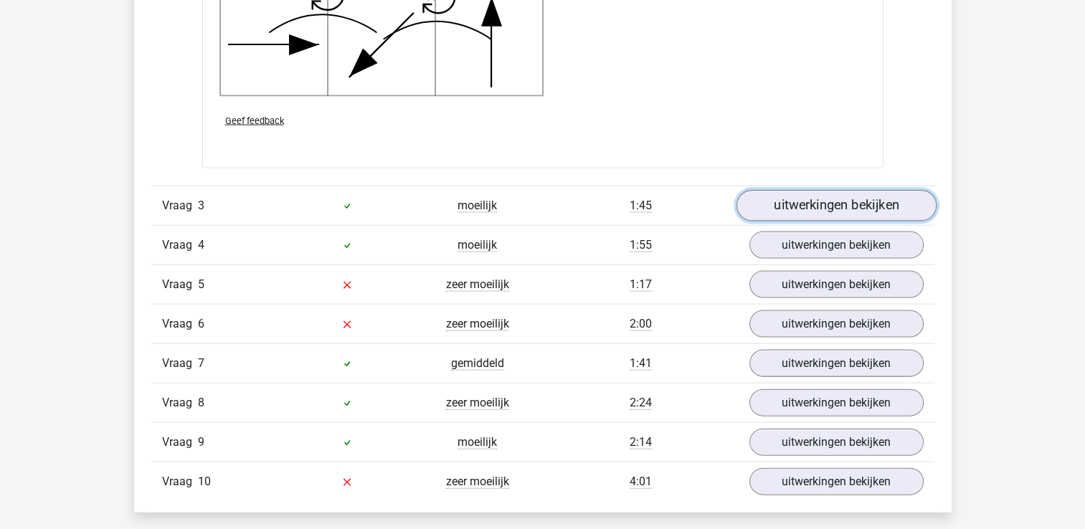
click at [814, 205] on link "uitwerkingen bekijken" at bounding box center [836, 207] width 200 height 32
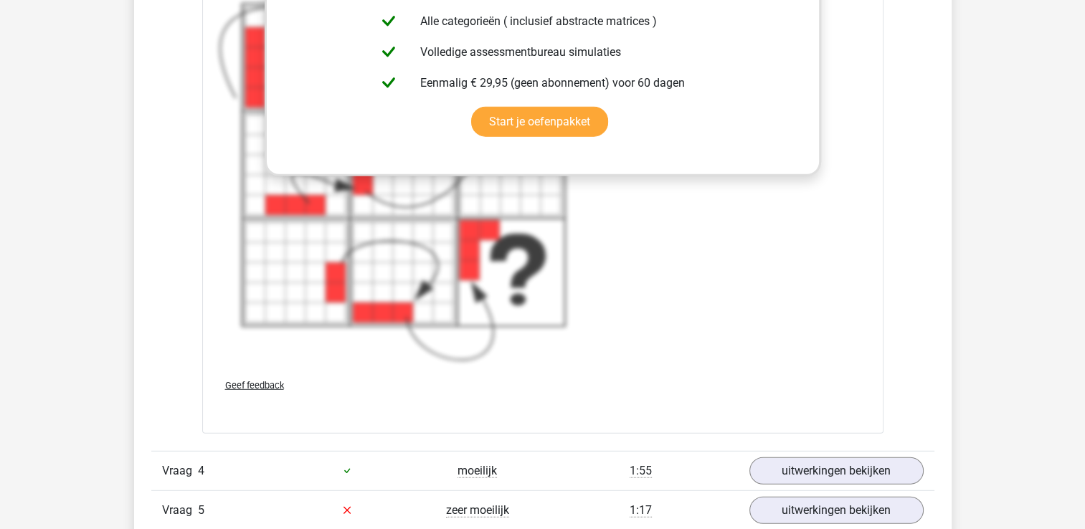
scroll to position [4017, 0]
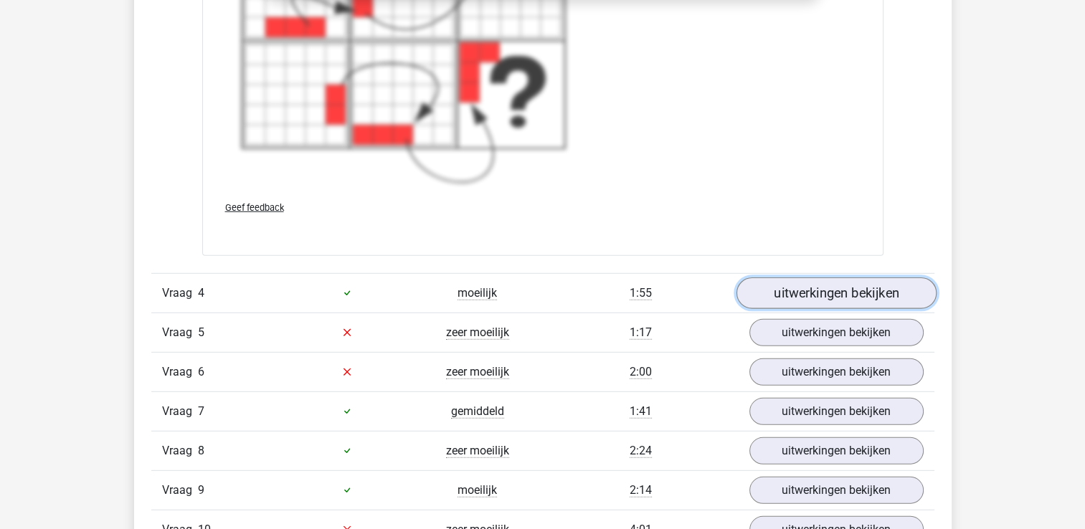
click at [796, 296] on link "uitwerkingen bekijken" at bounding box center [836, 294] width 200 height 32
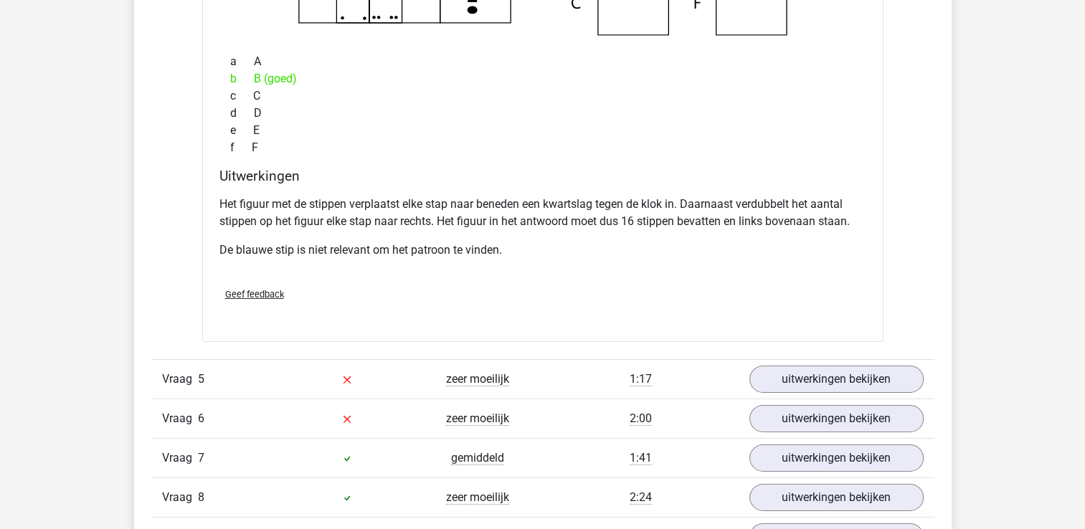
scroll to position [4591, 0]
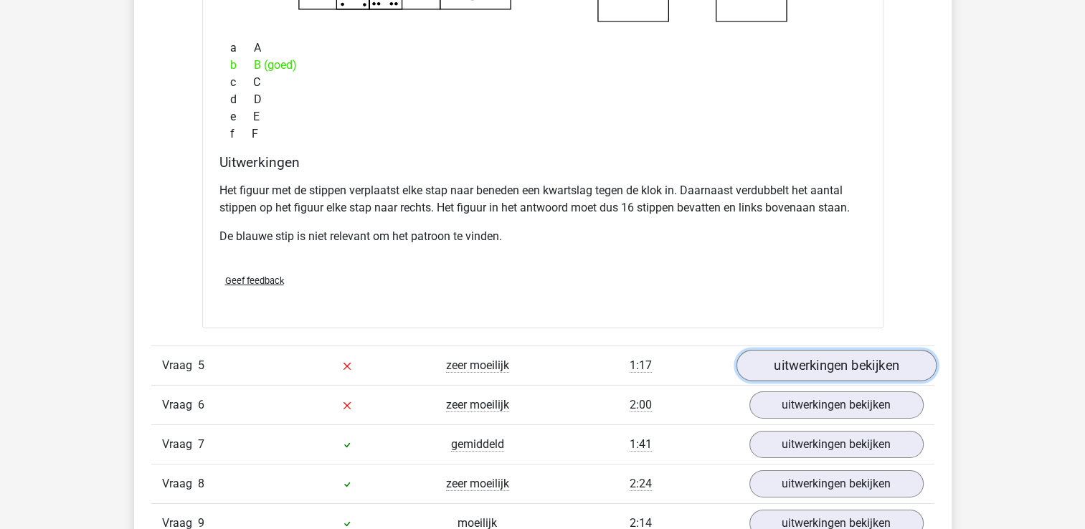
click at [814, 362] on link "uitwerkingen bekijken" at bounding box center [836, 366] width 200 height 32
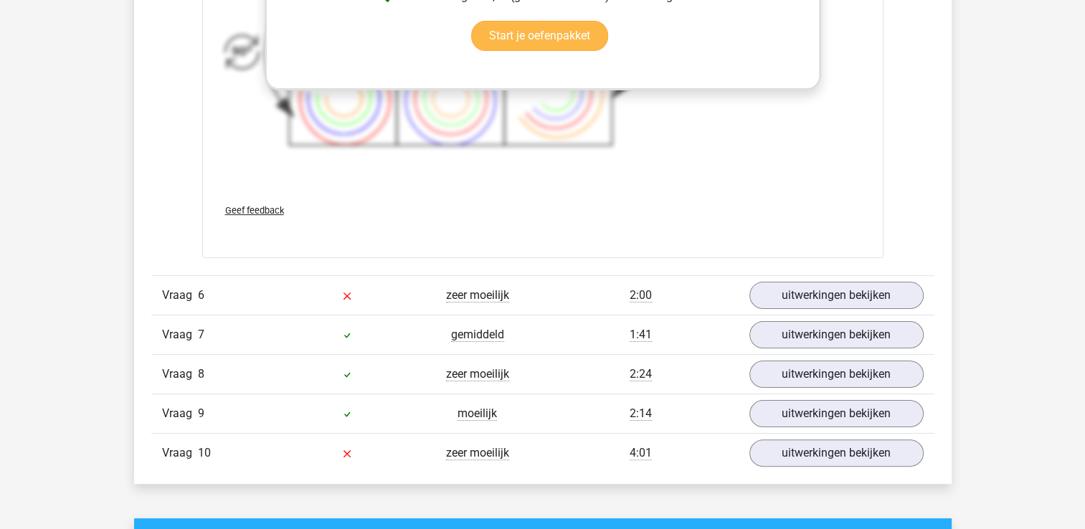
scroll to position [5667, 0]
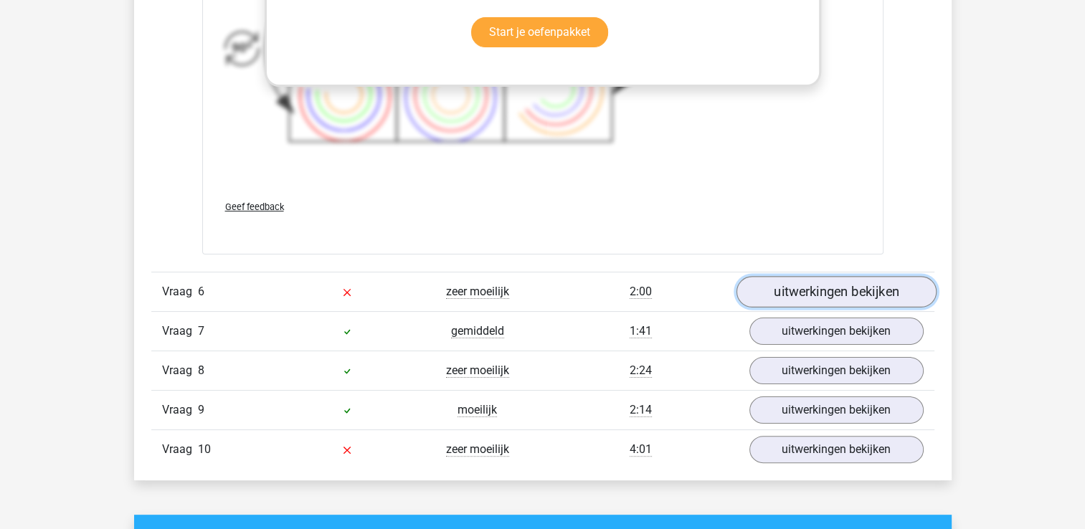
click at [798, 293] on link "uitwerkingen bekijken" at bounding box center [836, 292] width 200 height 32
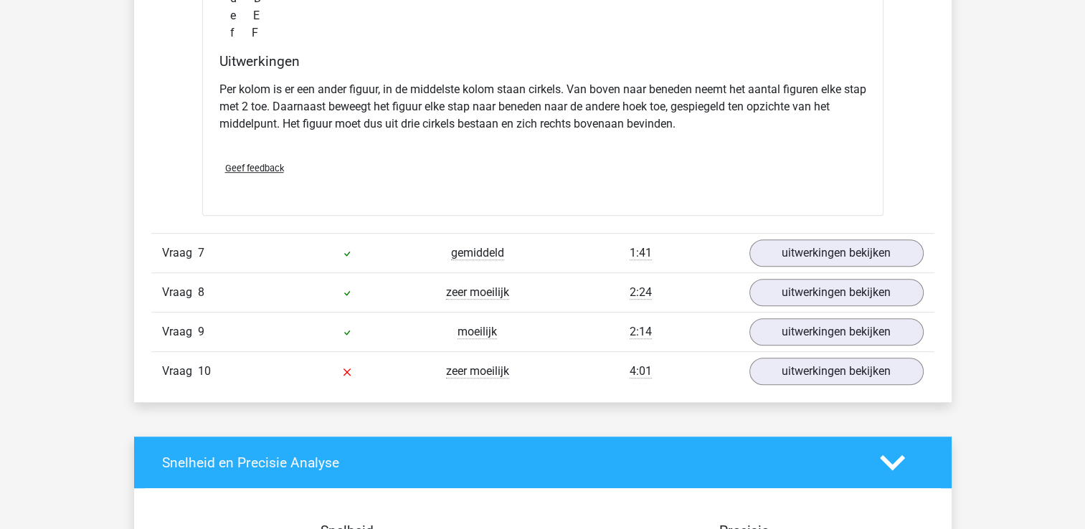
scroll to position [6384, 0]
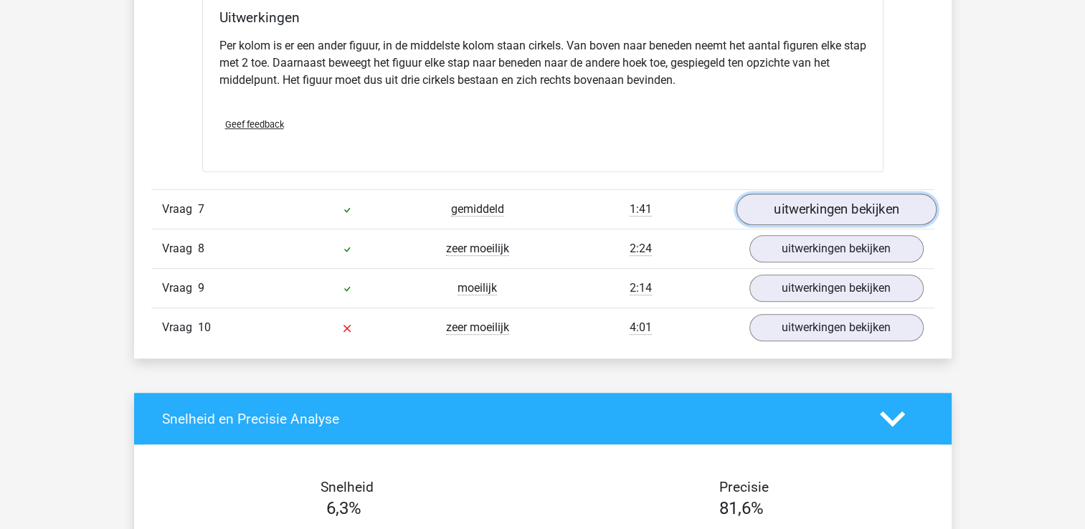
click at [792, 208] on link "uitwerkingen bekijken" at bounding box center [836, 210] width 200 height 32
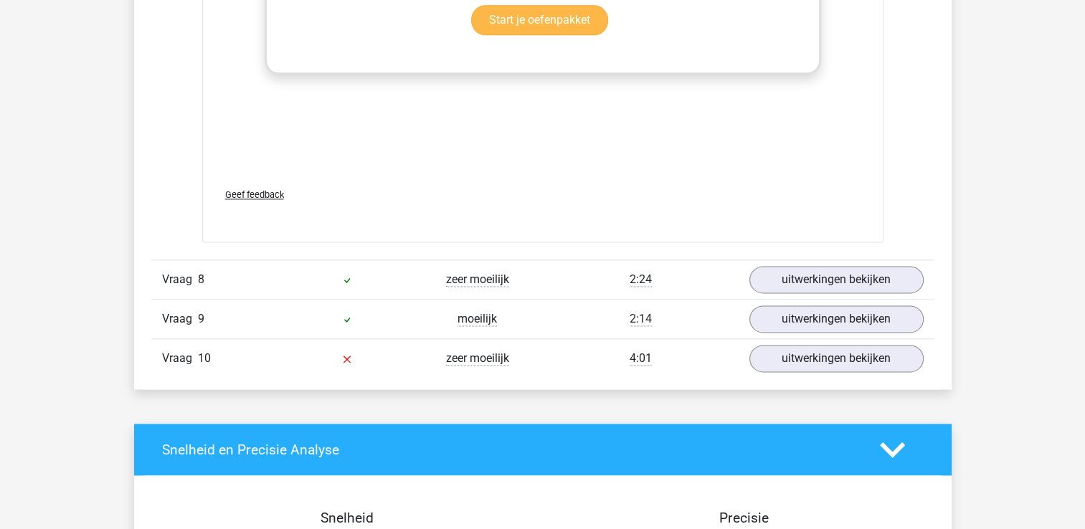
scroll to position [7317, 0]
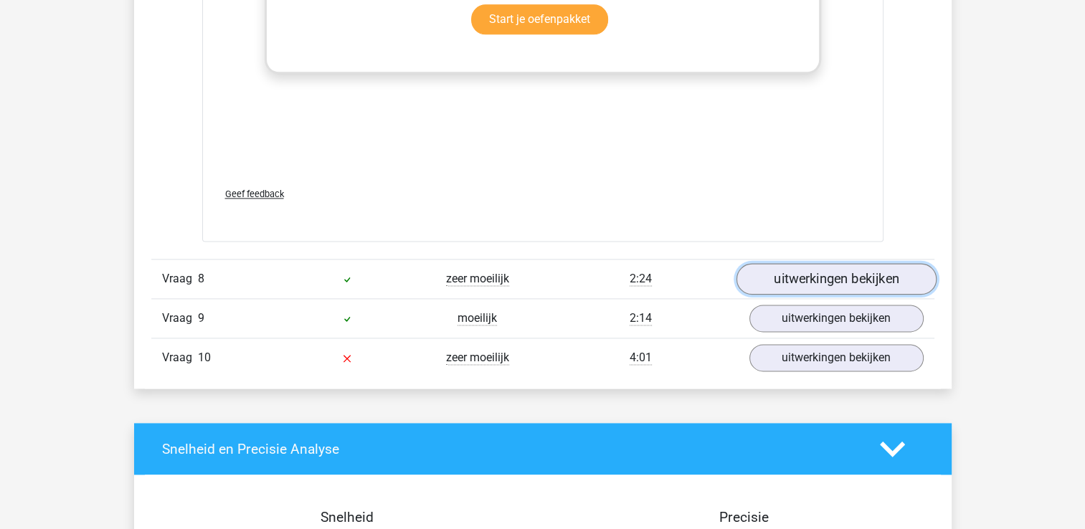
click at [826, 277] on link "uitwerkingen bekijken" at bounding box center [836, 280] width 200 height 32
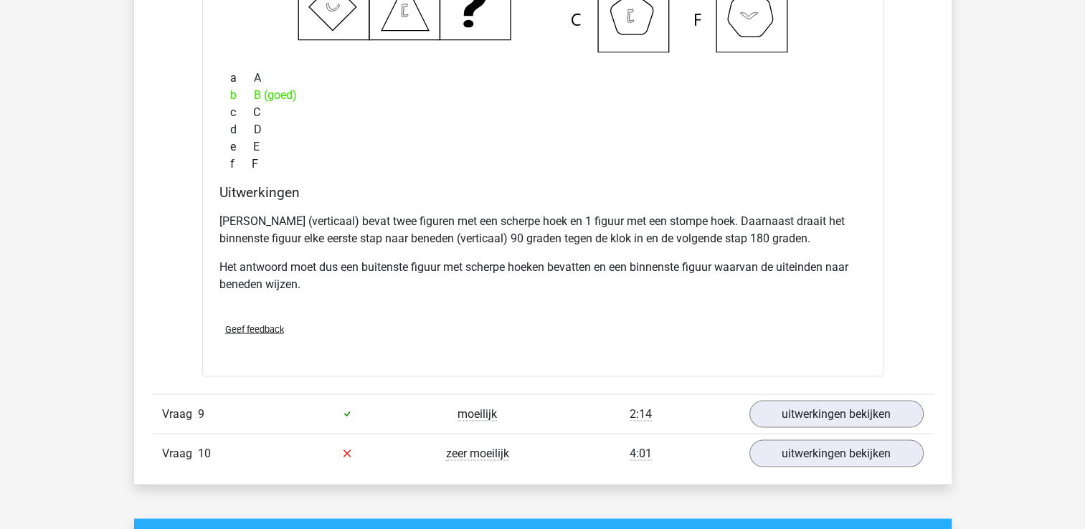
scroll to position [7962, 0]
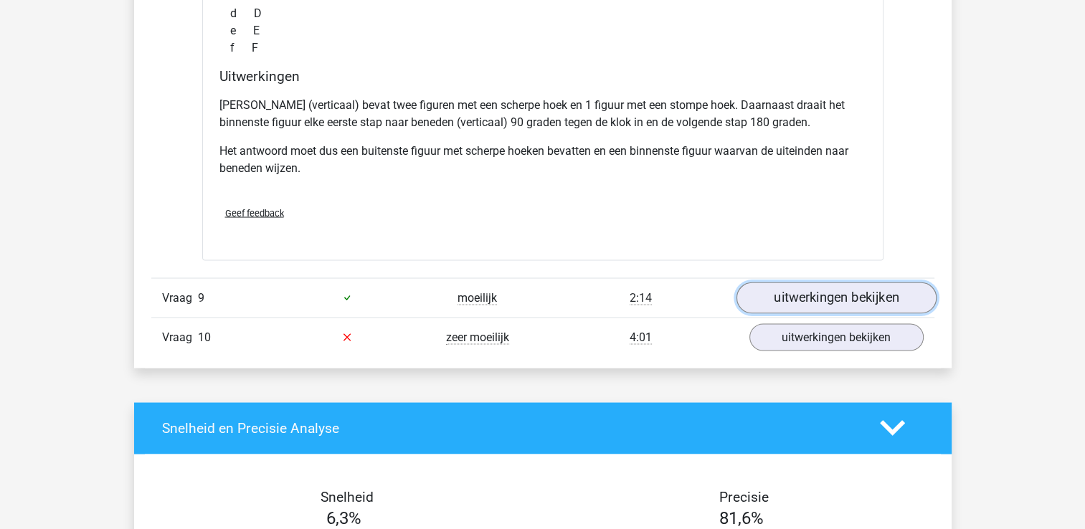
click at [832, 294] on link "uitwerkingen bekijken" at bounding box center [836, 298] width 200 height 32
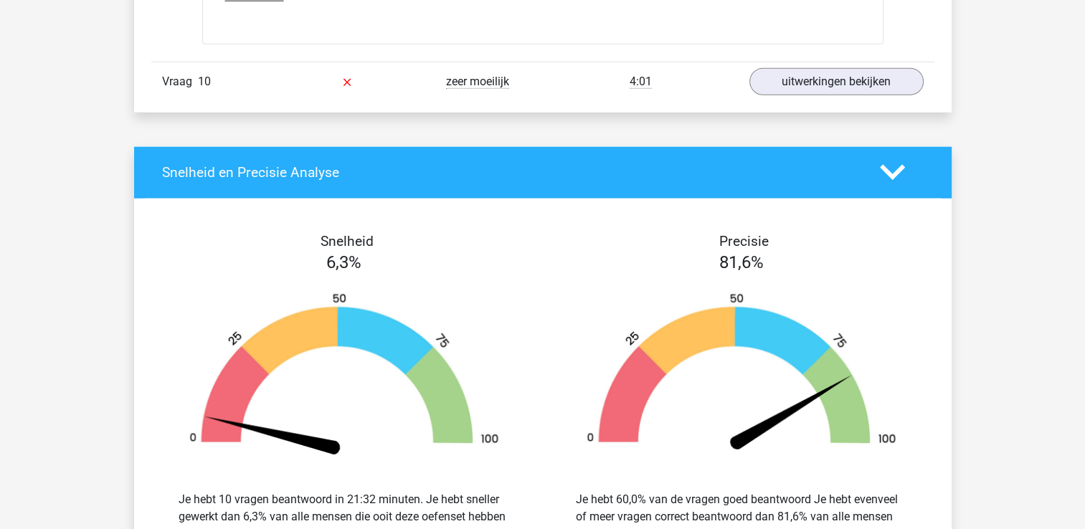
scroll to position [9182, 0]
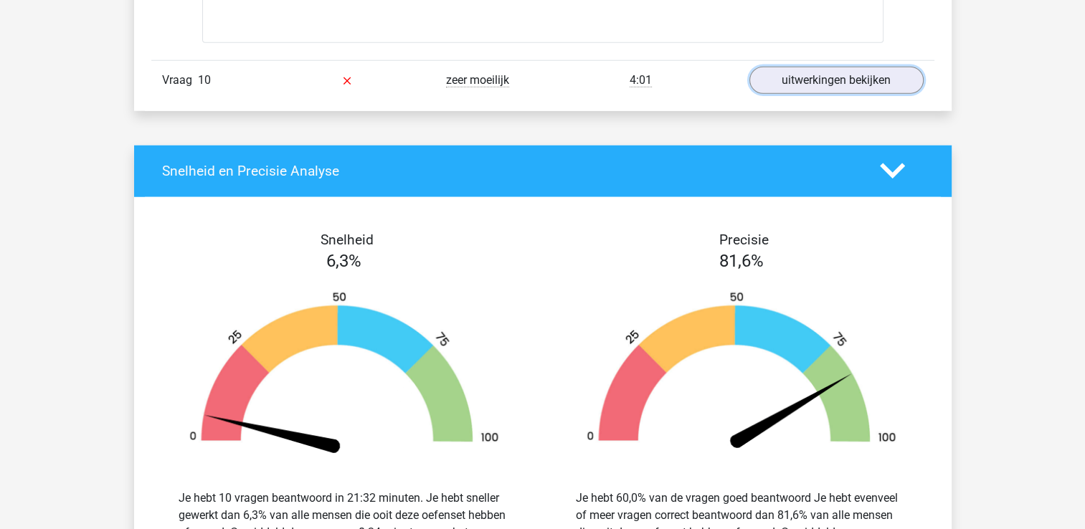
drag, startPoint x: 818, startPoint y: 77, endPoint x: 818, endPoint y: 89, distance: 12.2
click at [818, 77] on link "uitwerkingen bekijken" at bounding box center [837, 80] width 174 height 27
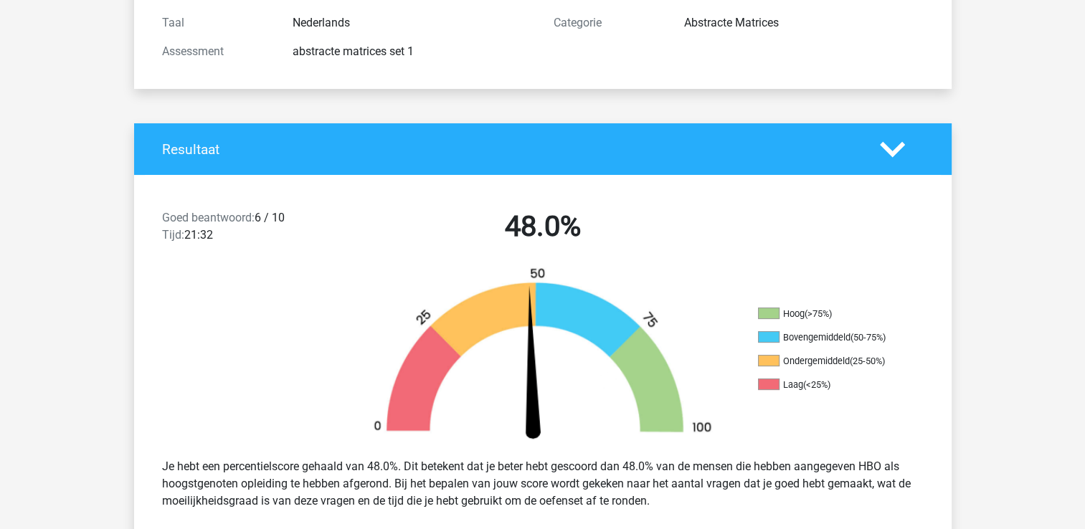
scroll to position [0, 0]
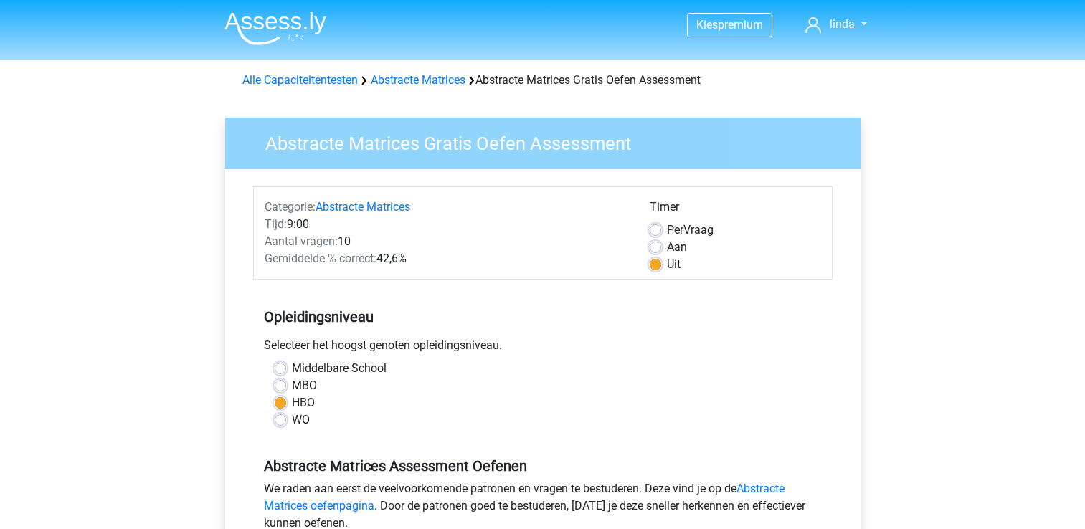
scroll to position [215, 0]
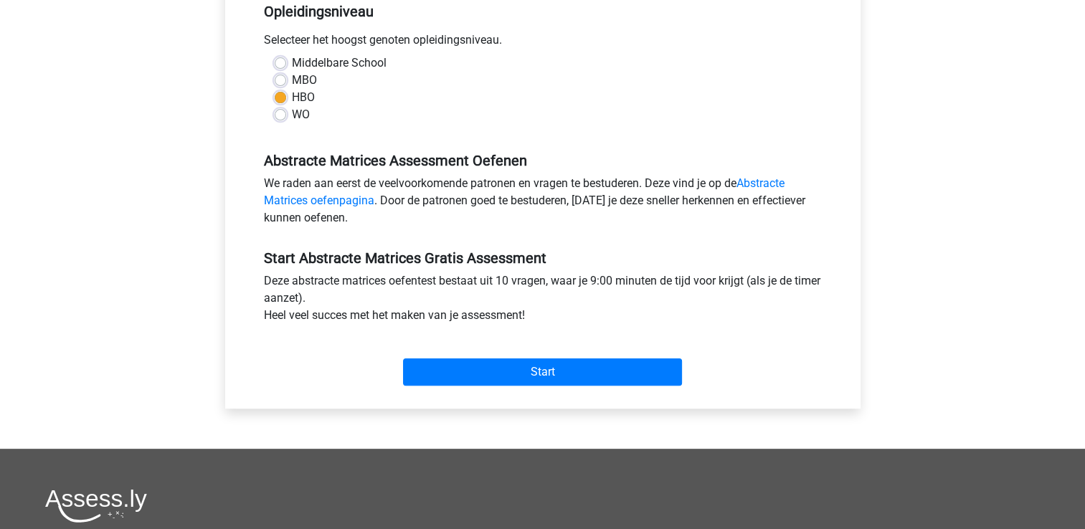
scroll to position [430, 0]
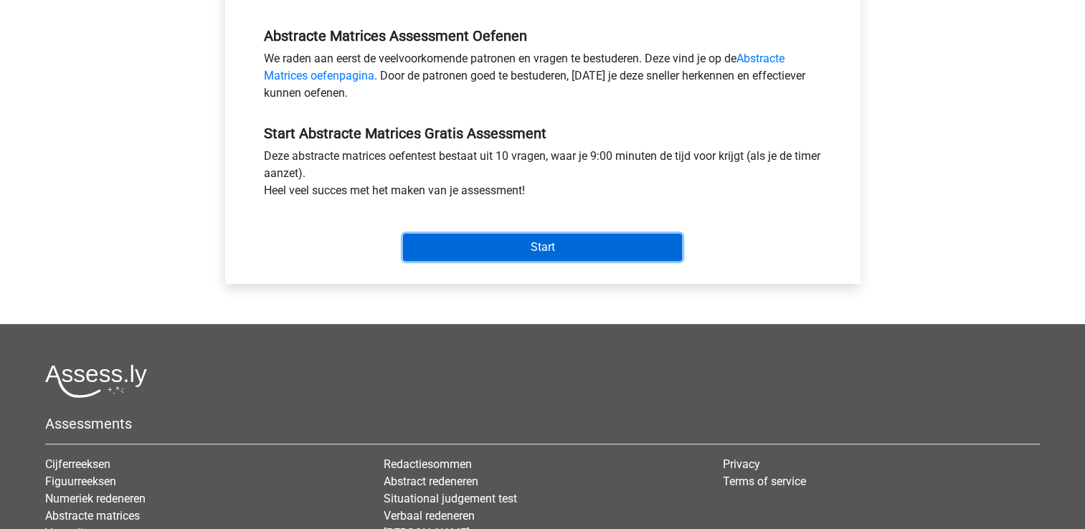
click at [568, 255] on input "Start" at bounding box center [542, 247] width 279 height 27
